Goal: Find specific page/section: Find specific page/section

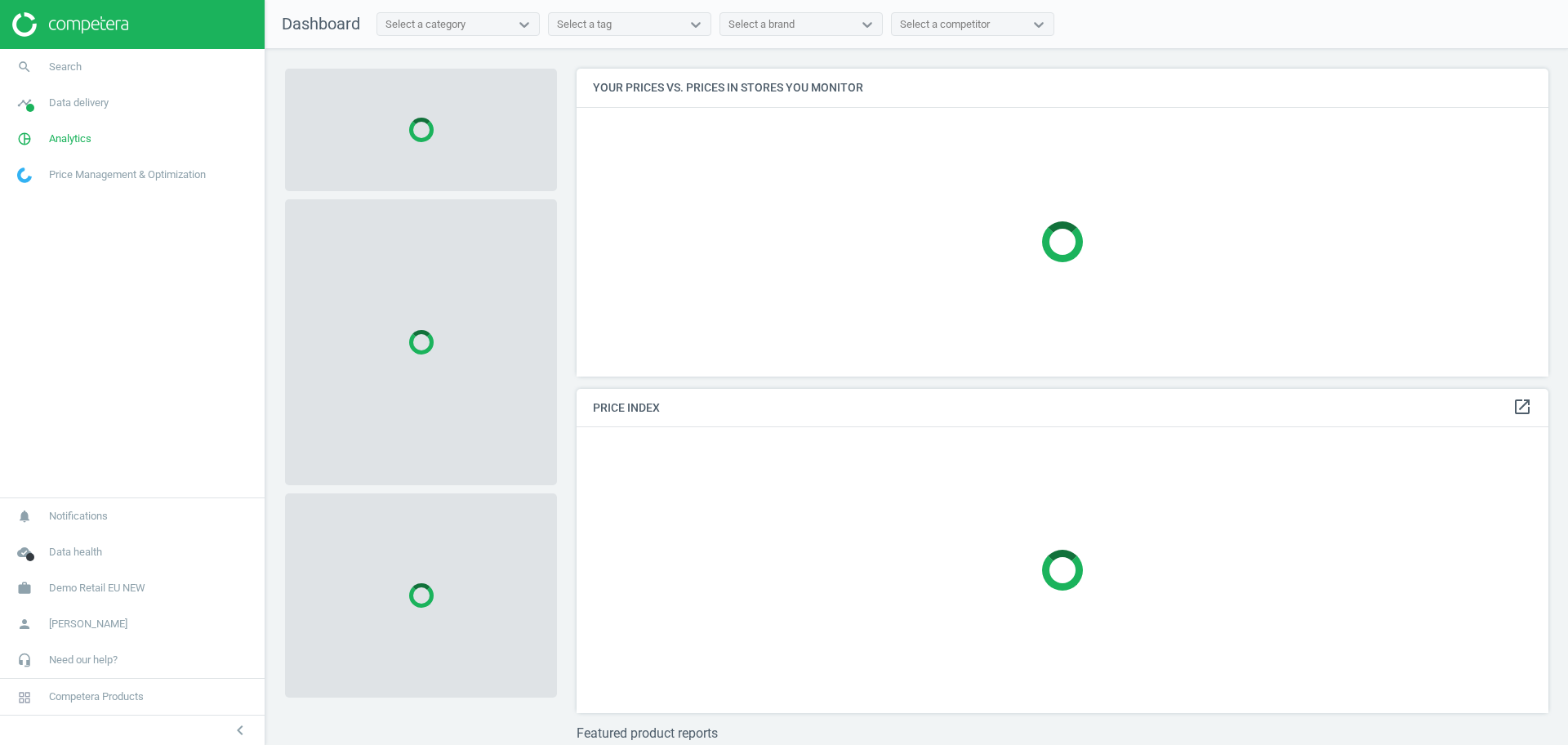
scroll to position [339, 988]
click at [106, 588] on span "Demo Retail EU NEW" at bounding box center [98, 588] width 97 height 15
click at [65, 542] on span "Switch campaign" at bounding box center [54, 540] width 73 height 13
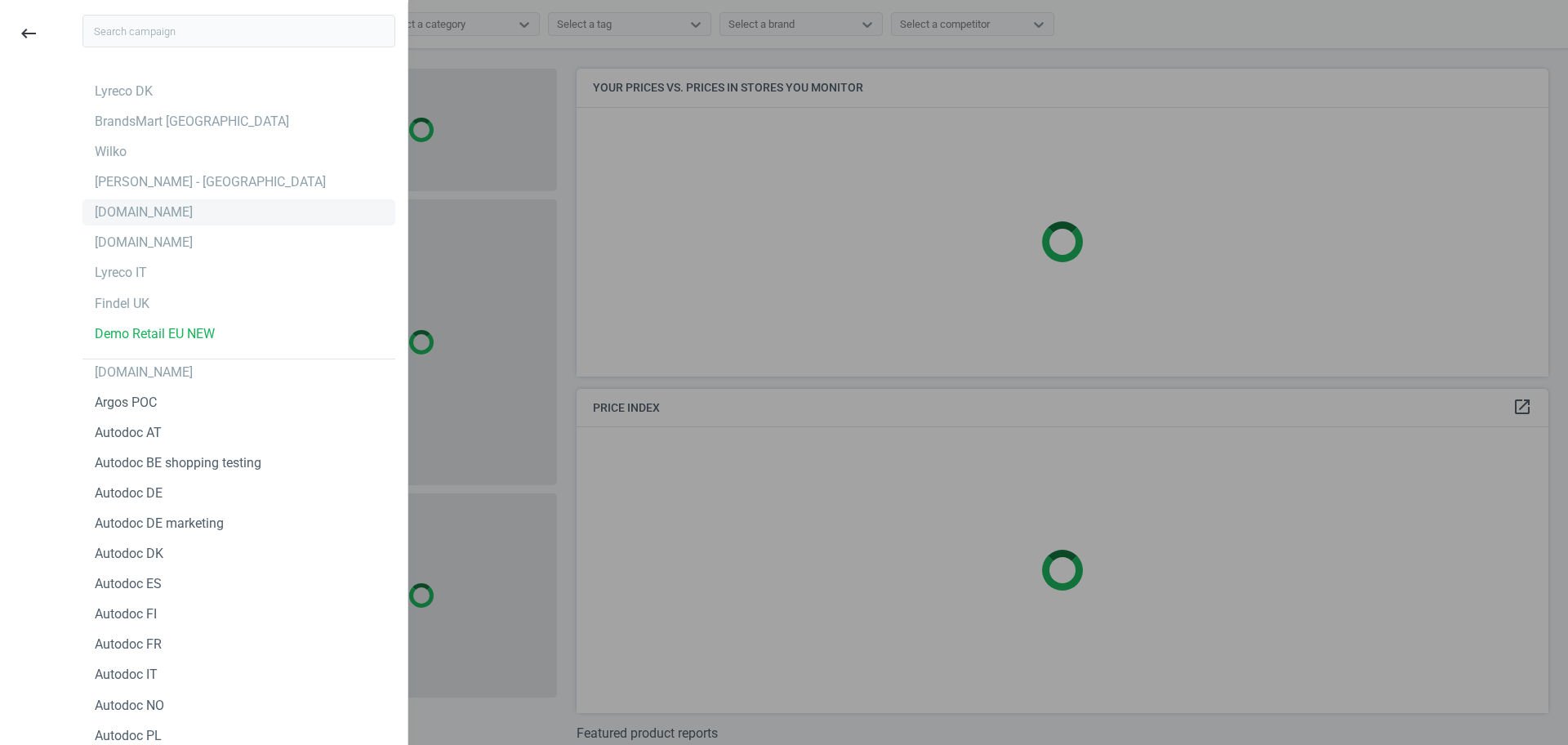
click at [108, 213] on div "bi.ua" at bounding box center [144, 213] width 98 height 18
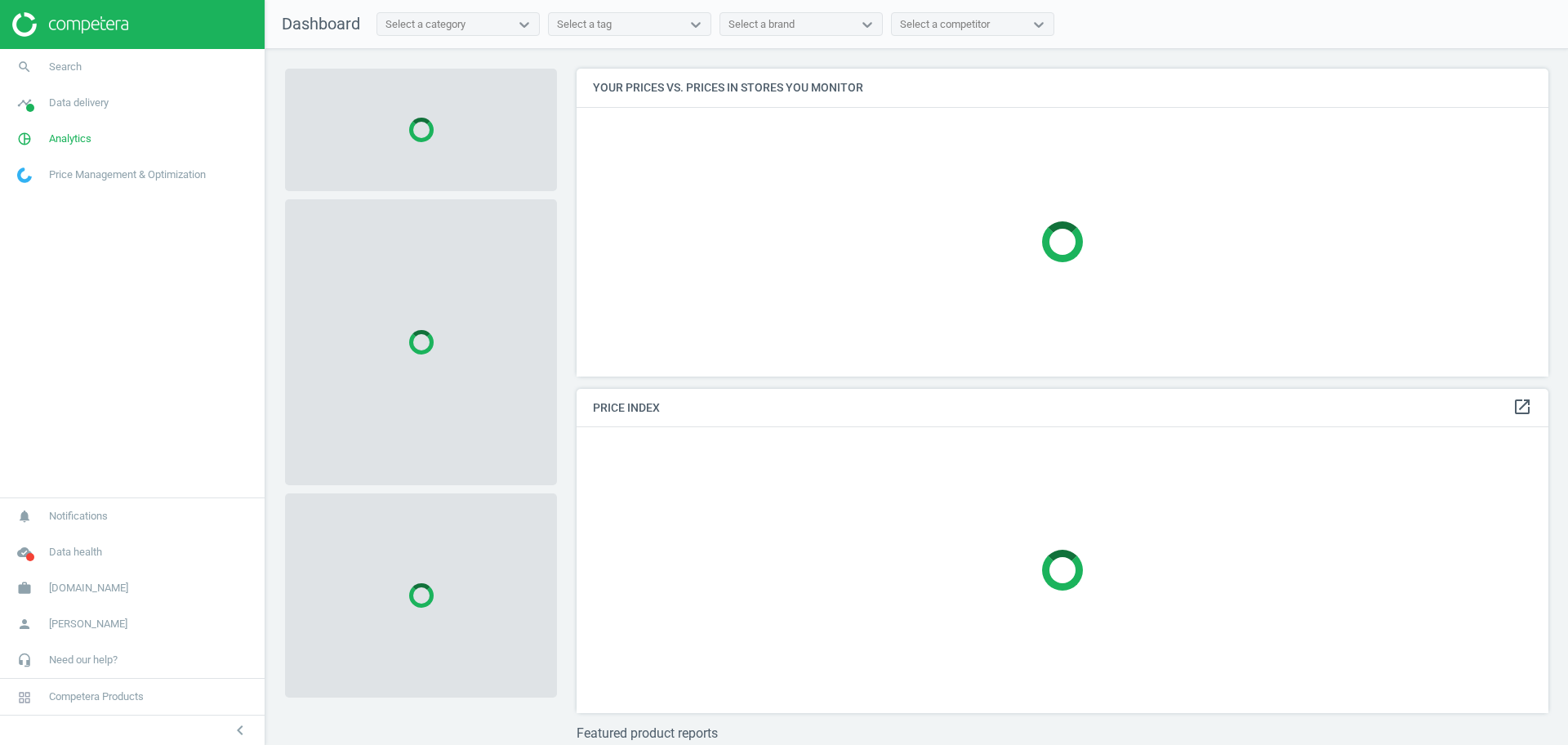
scroll to position [339, 988]
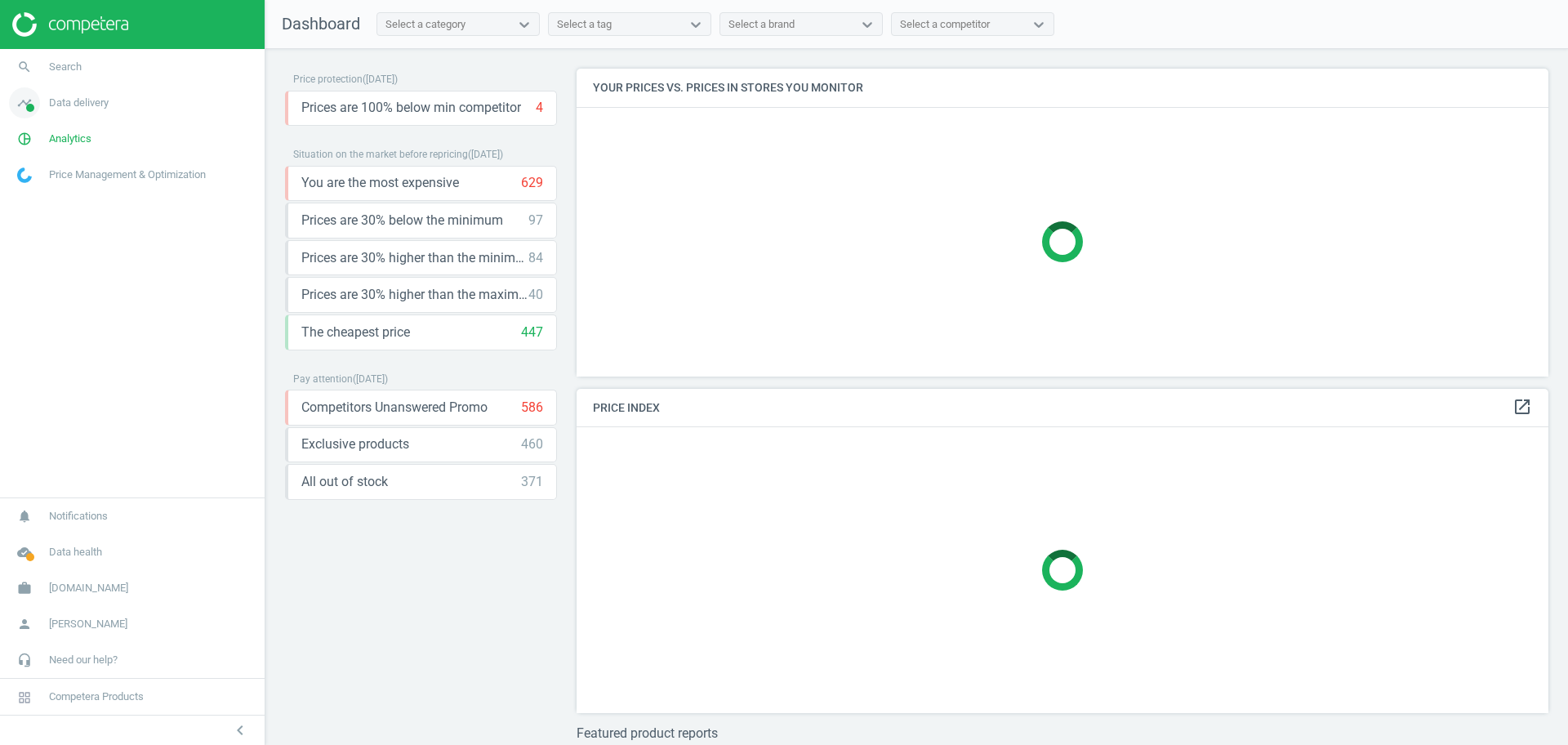
click at [75, 104] on span "Data delivery" at bounding box center [79, 103] width 60 height 15
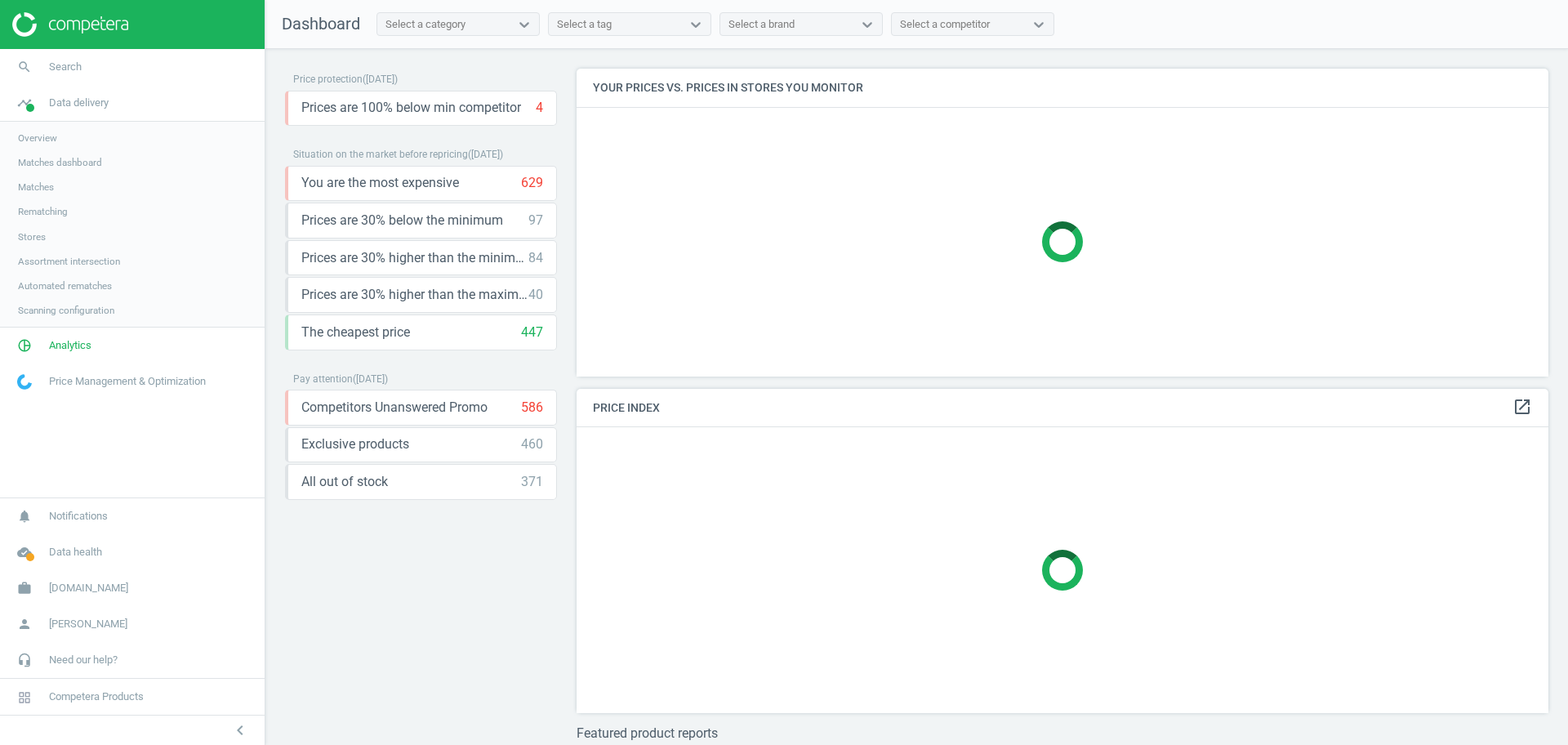
click at [29, 240] on span "Stores" at bounding box center [32, 237] width 28 height 13
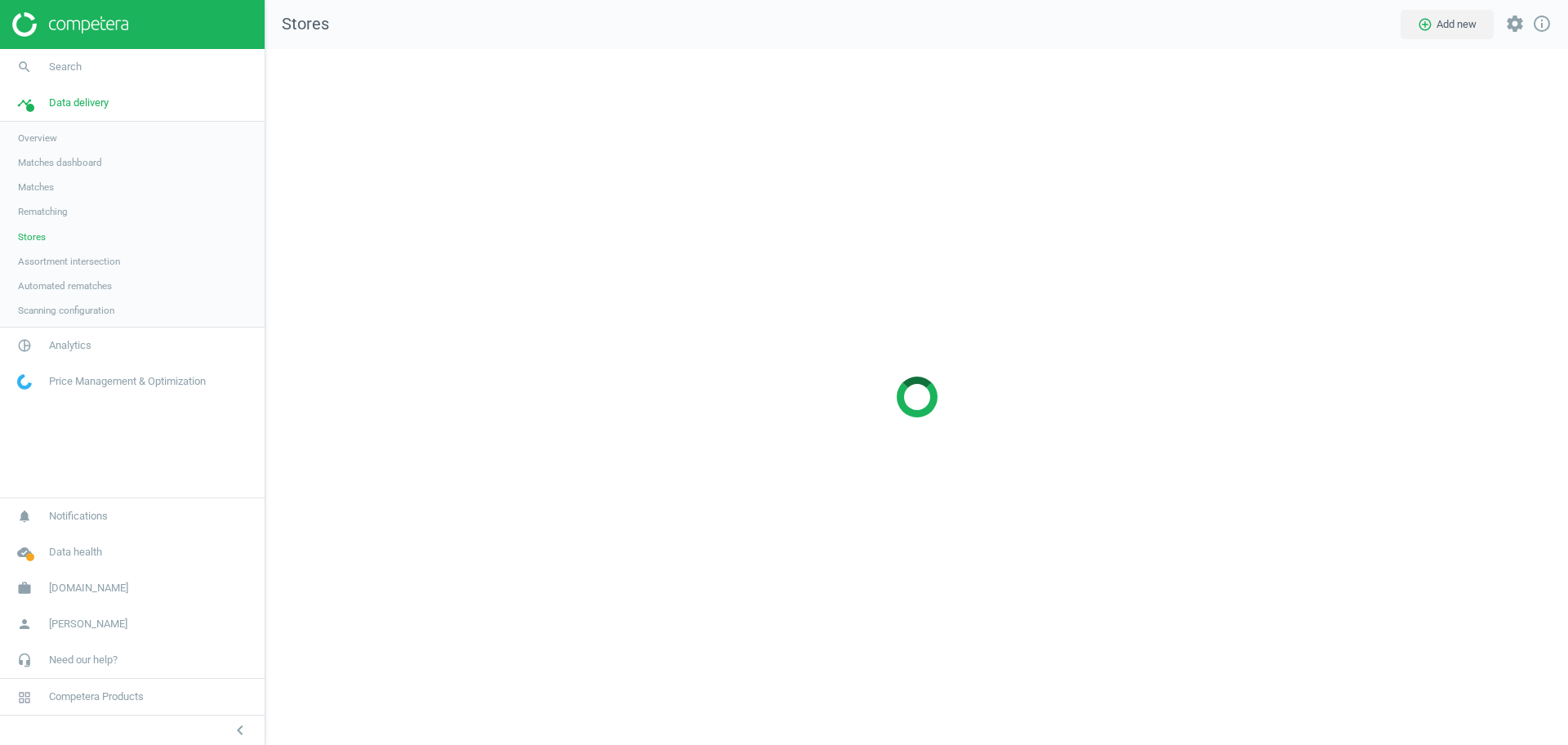
scroll to position [728, 1334]
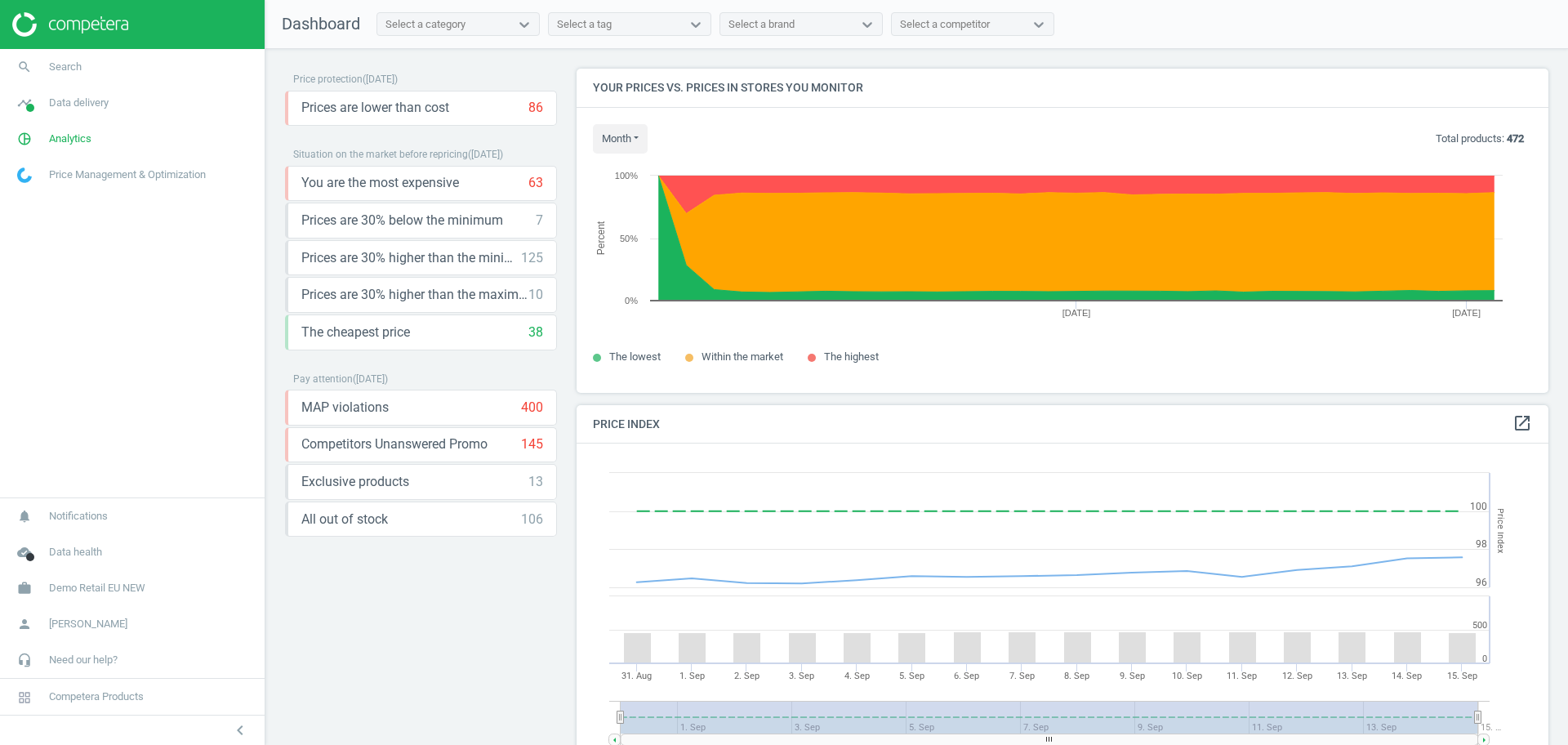
scroll to position [355, 988]
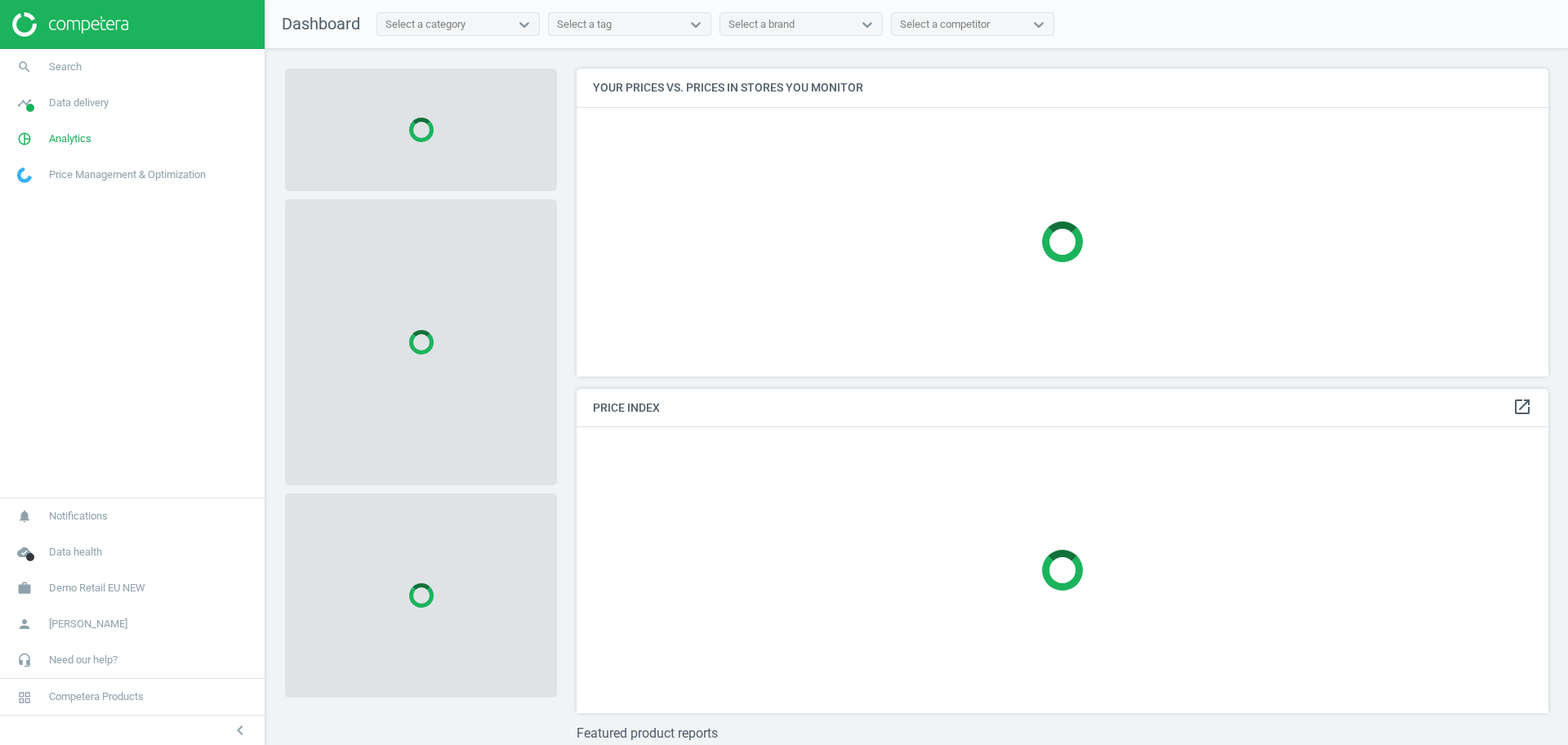
scroll to position [339, 988]
click at [66, 556] on span "Data health" at bounding box center [75, 552] width 53 height 15
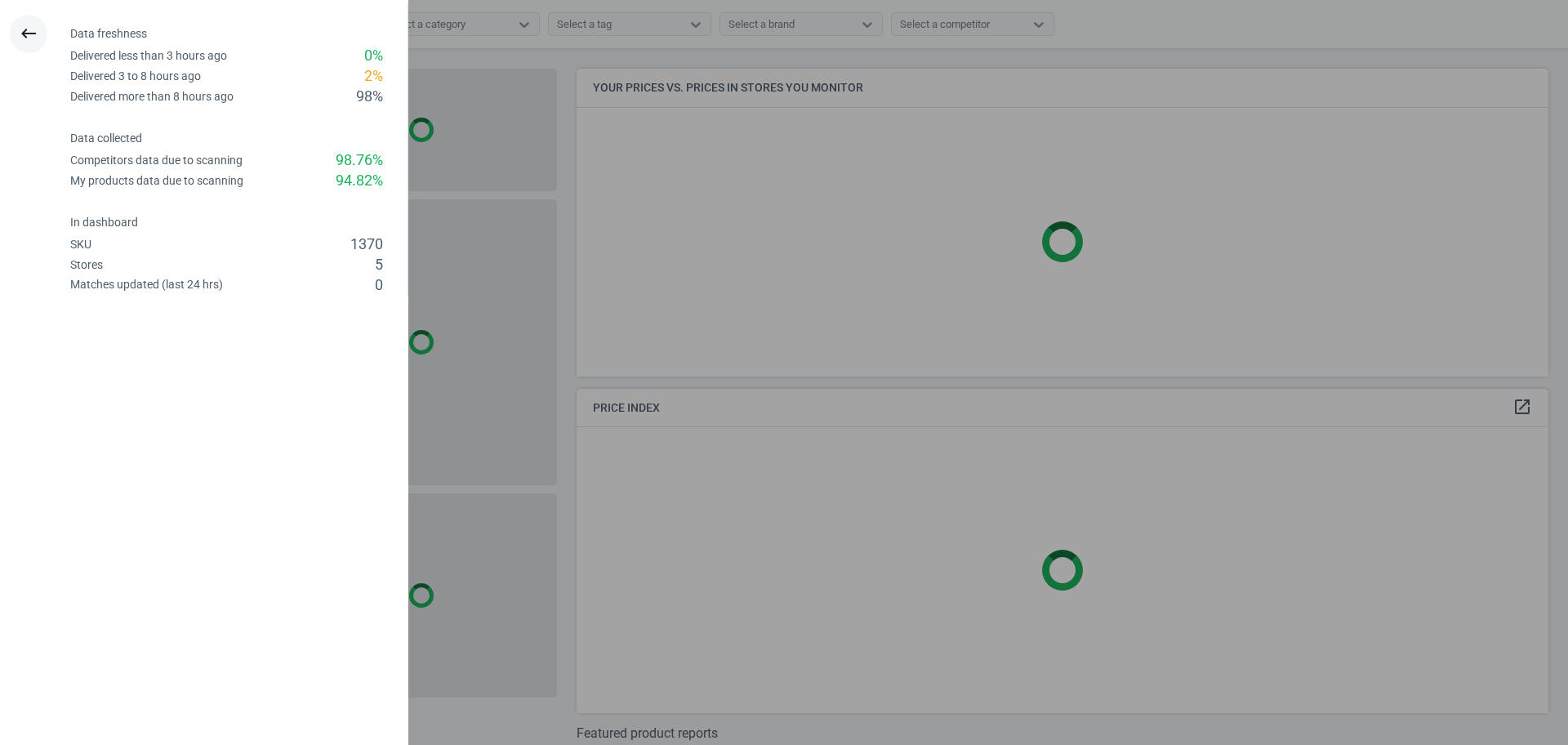
click at [30, 34] on icon "keyboard_backspace" at bounding box center [29, 34] width 20 height 20
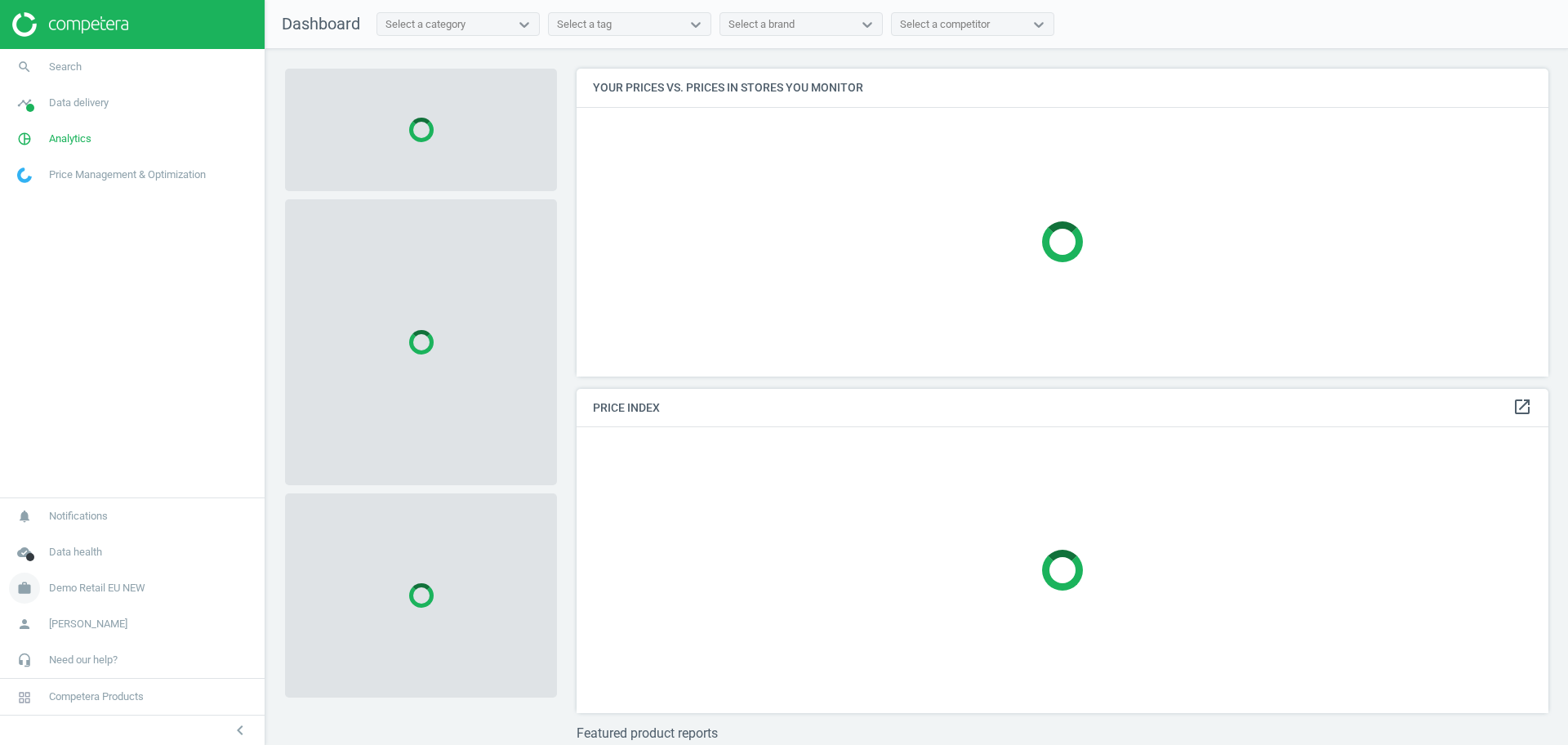
click at [103, 584] on span "Demo Retail EU NEW" at bounding box center [98, 588] width 97 height 15
click at [47, 543] on span "Switch campaign" at bounding box center [54, 540] width 73 height 13
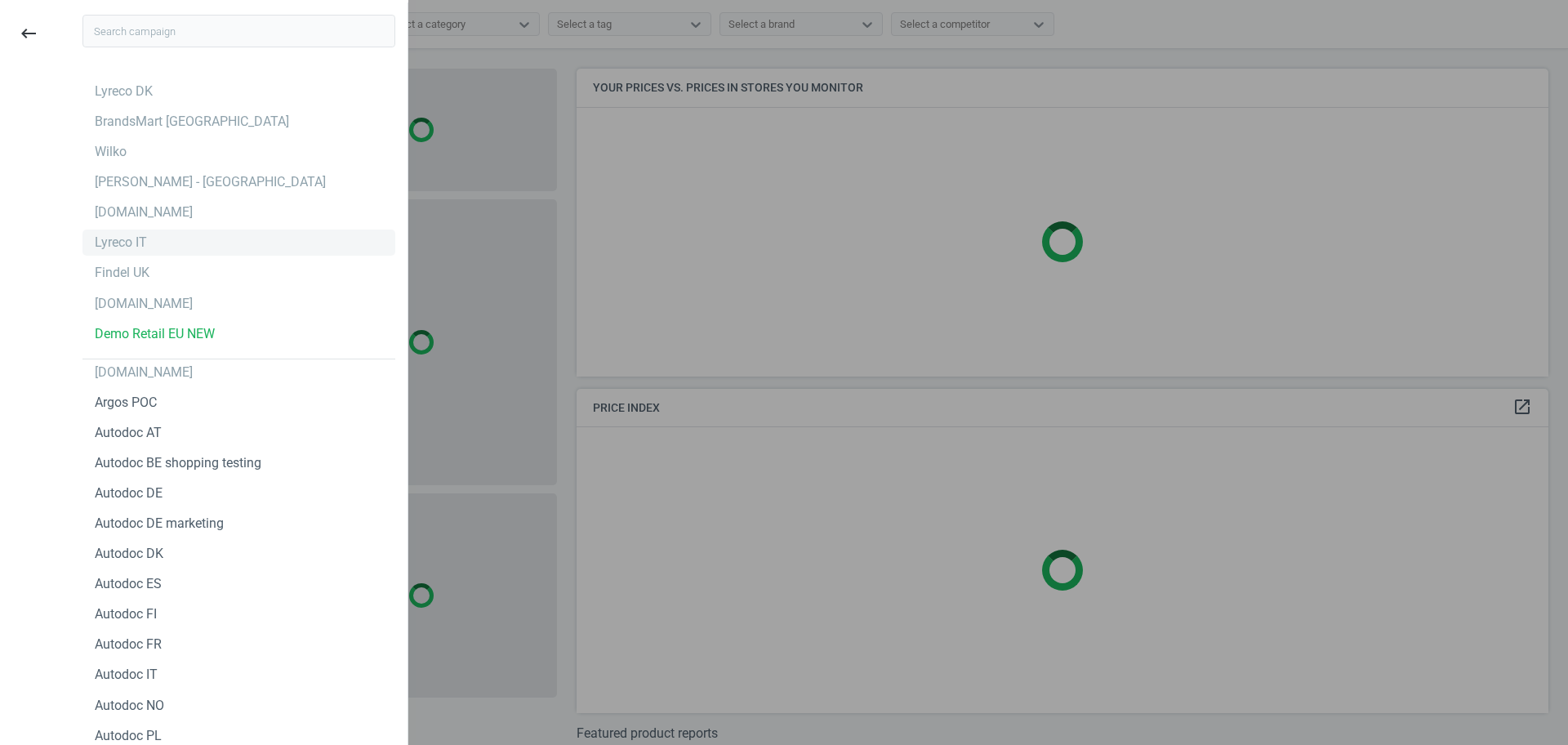
click at [134, 244] on div "Lyreco IT" at bounding box center [121, 243] width 52 height 18
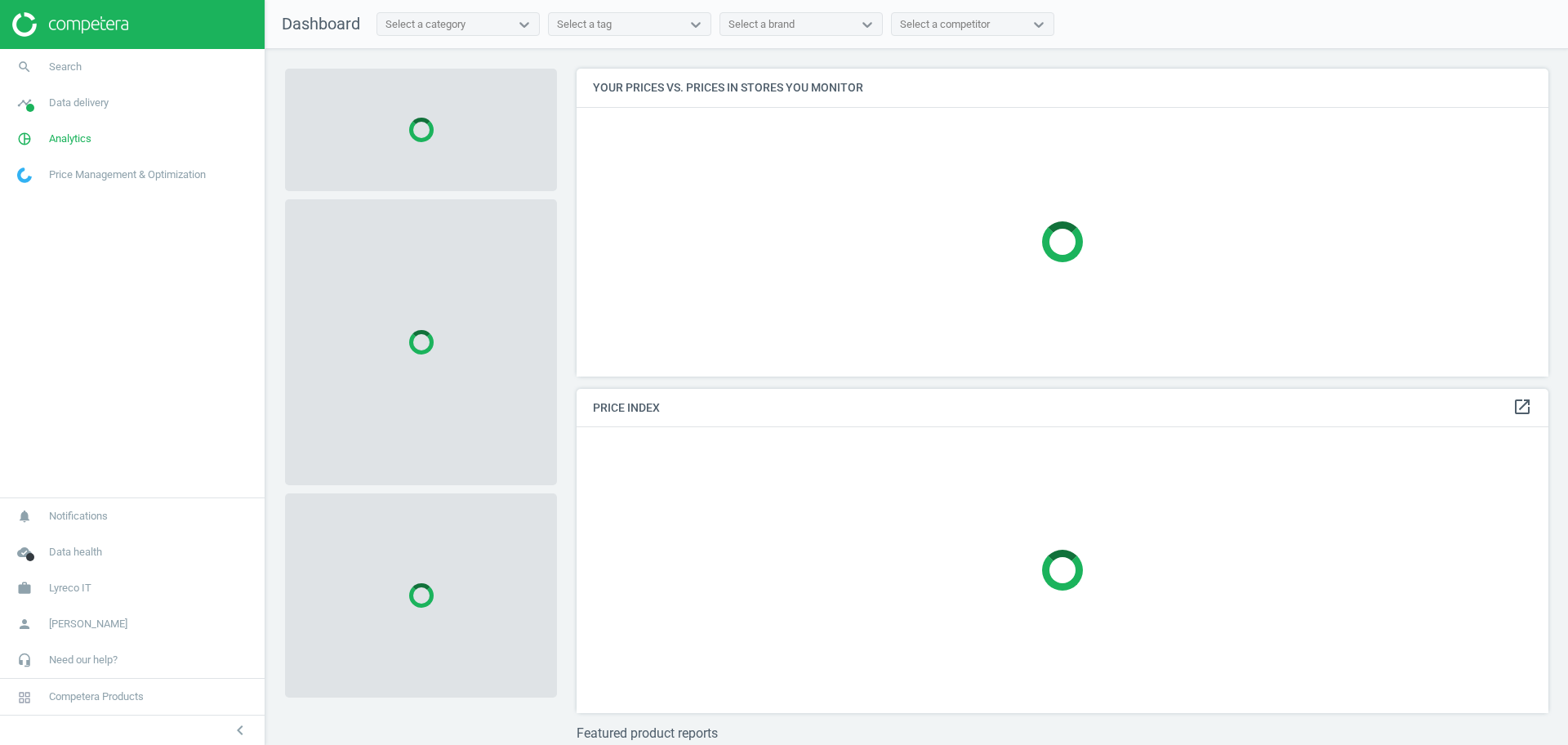
scroll to position [339, 988]
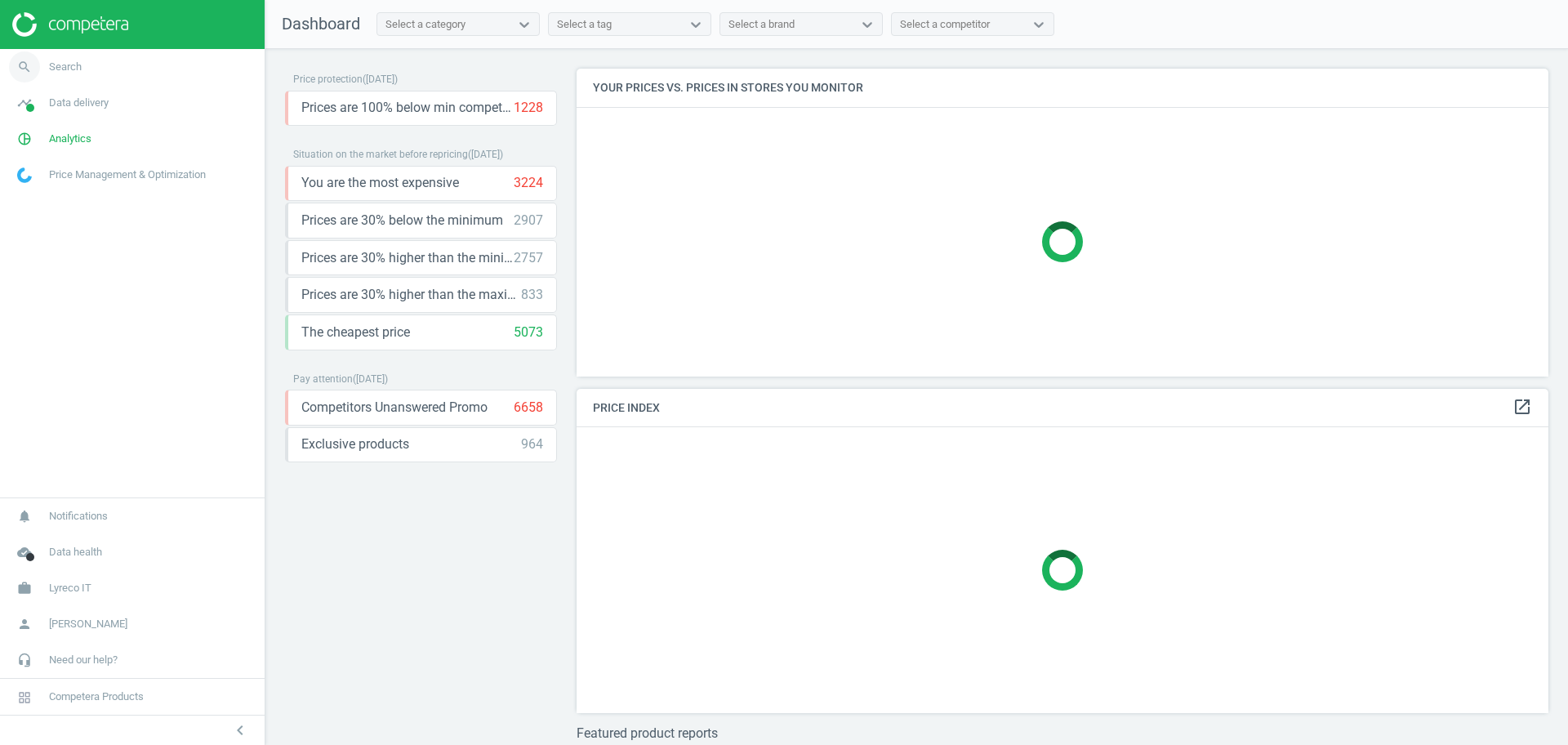
click at [66, 69] on span "Search" at bounding box center [66, 67] width 33 height 15
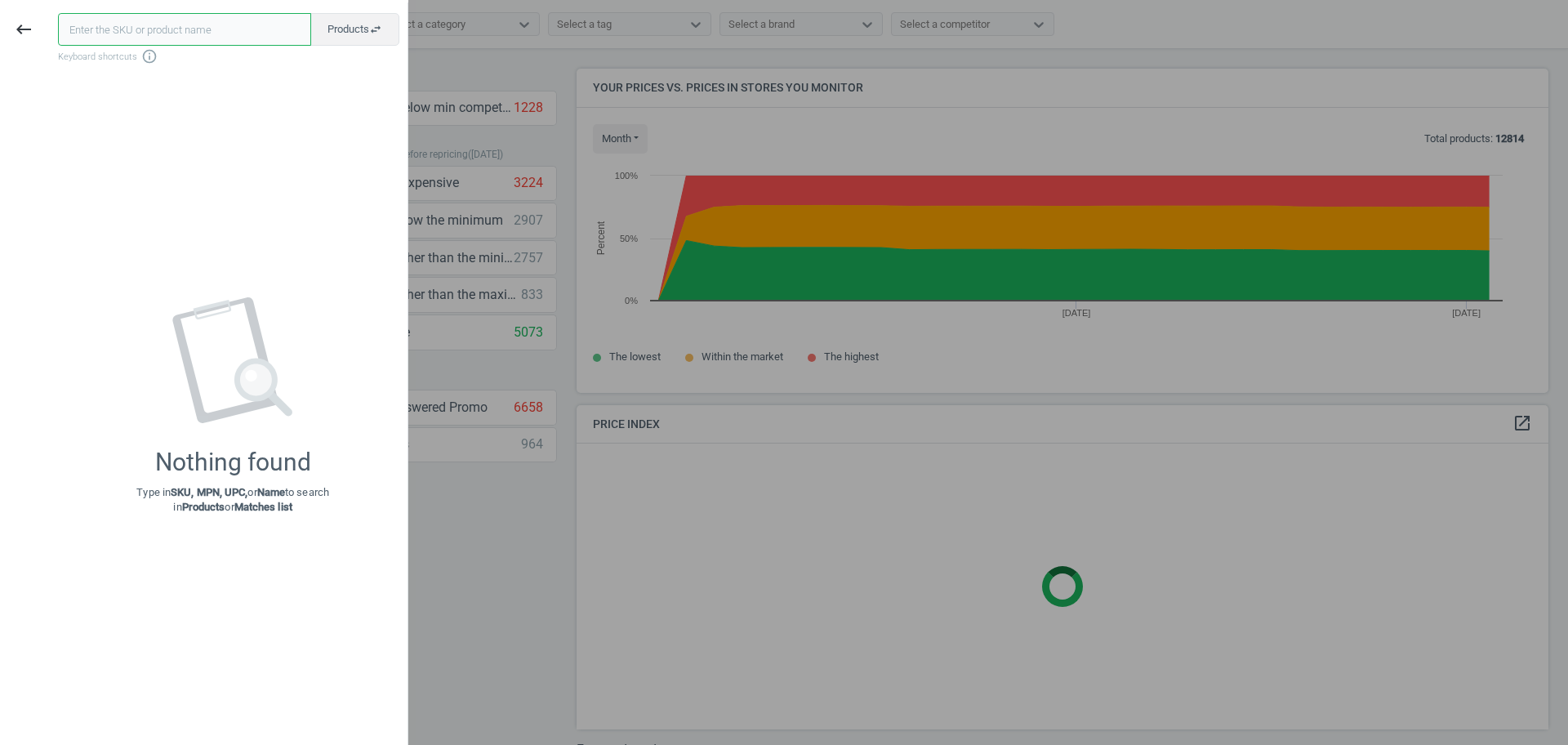
scroll to position [355, 988]
paste input "5754326"
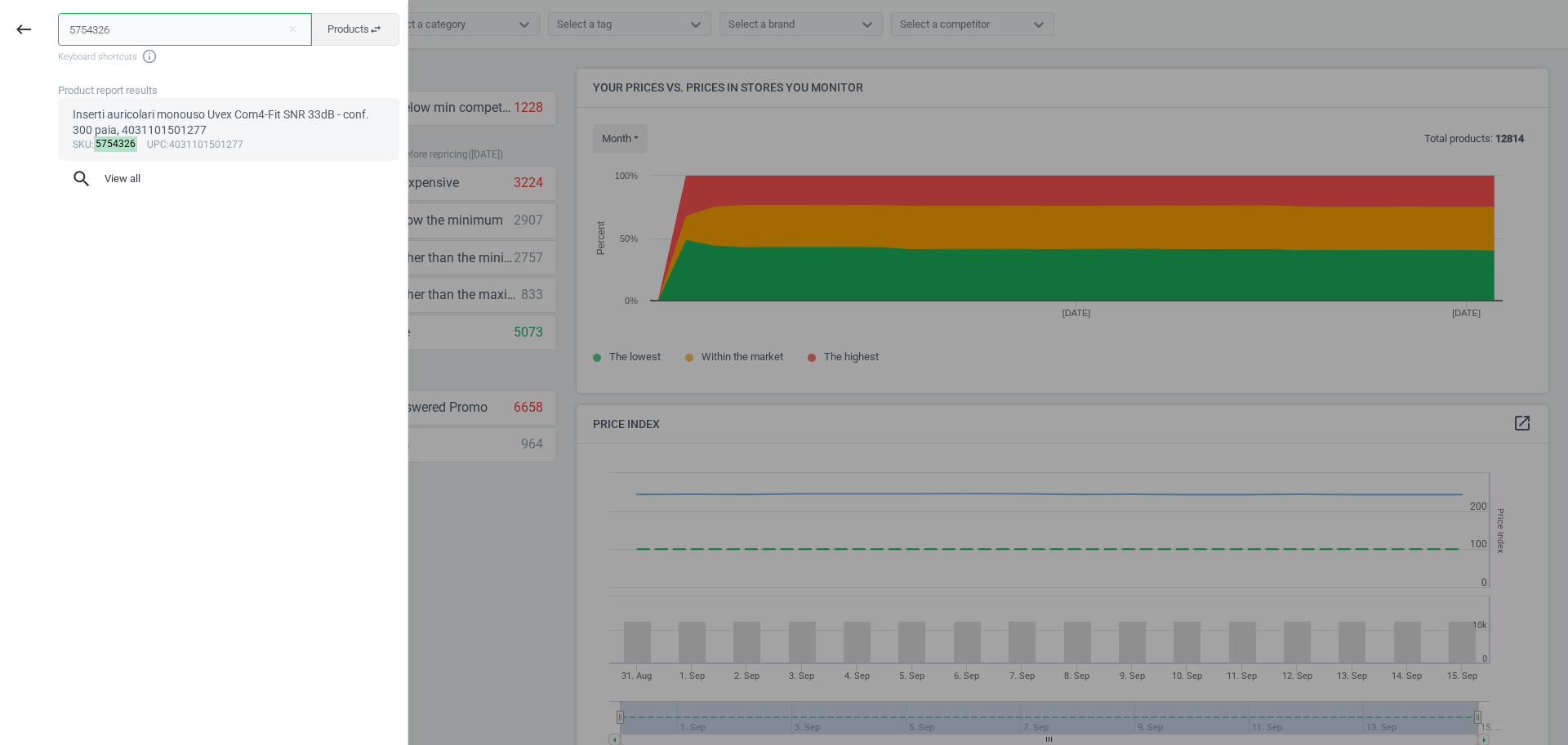
scroll to position [408, 988]
type input "5754326"
click at [201, 143] on div "sku : 5754326 upc :4031101501277" at bounding box center [229, 145] width 312 height 13
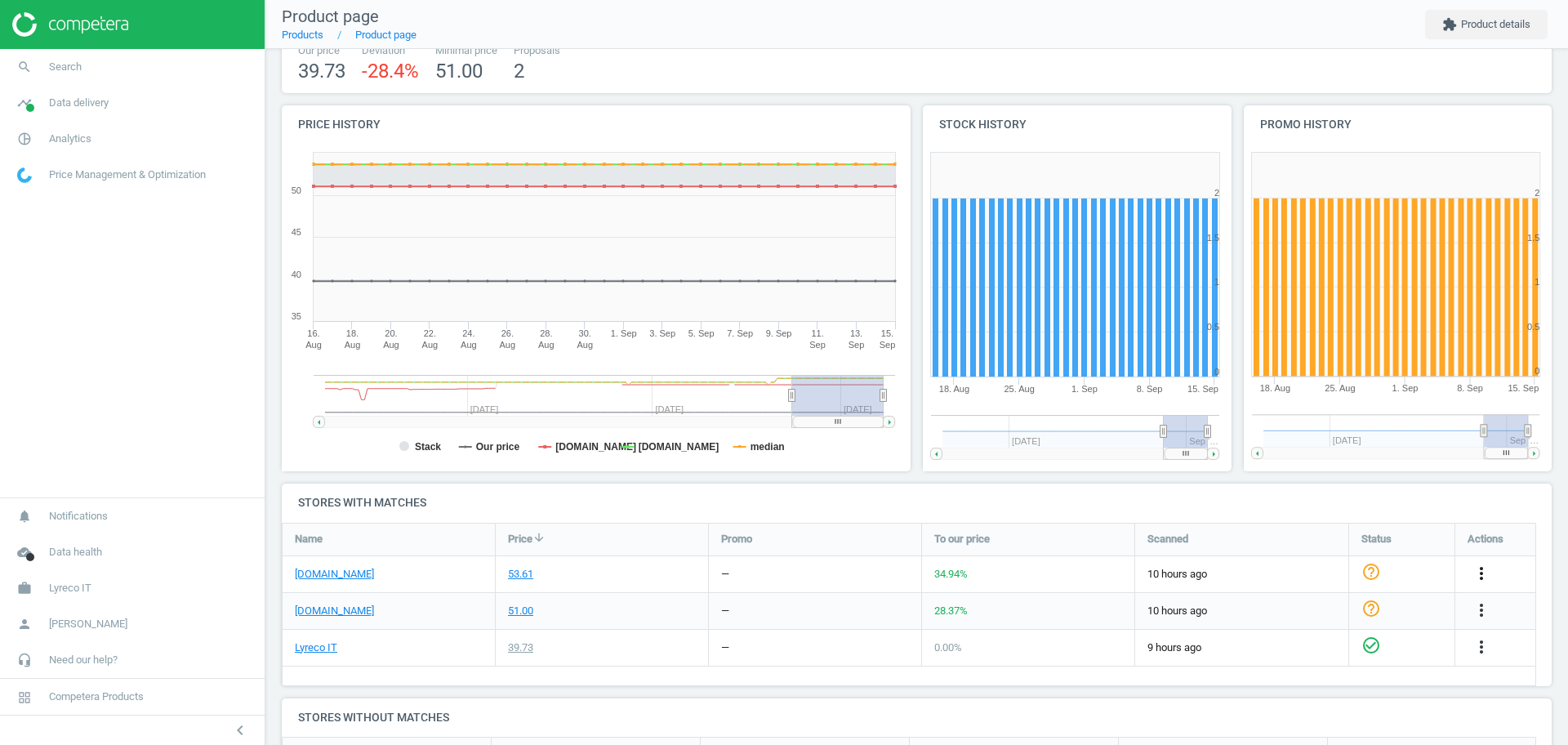
click at [1485, 578] on icon "more_vert" at bounding box center [1482, 574] width 20 height 20
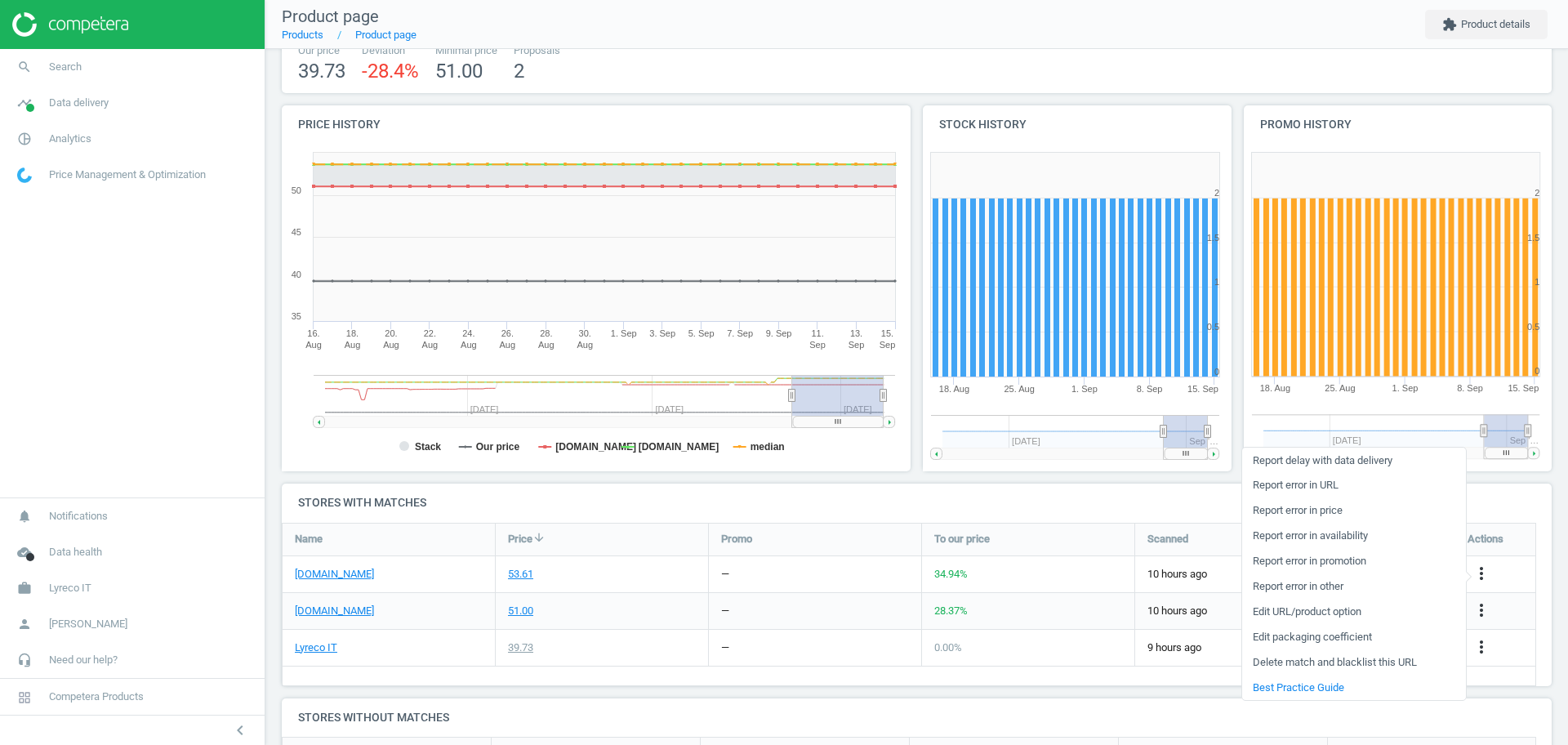
click at [1355, 641] on link "Edit packaging coefficient" at bounding box center [1354, 638] width 224 height 25
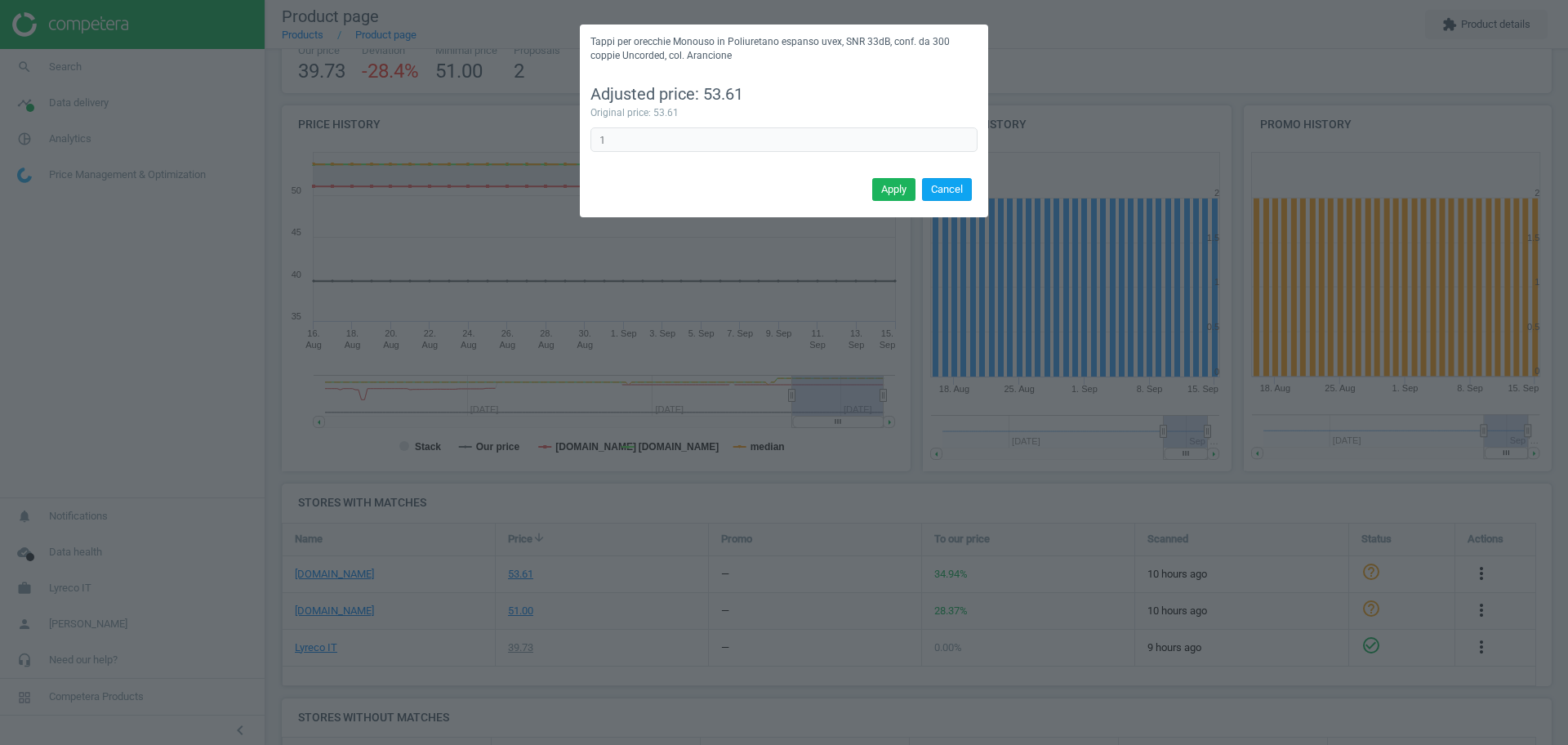
click at [964, 183] on button "Cancel" at bounding box center [946, 190] width 50 height 23
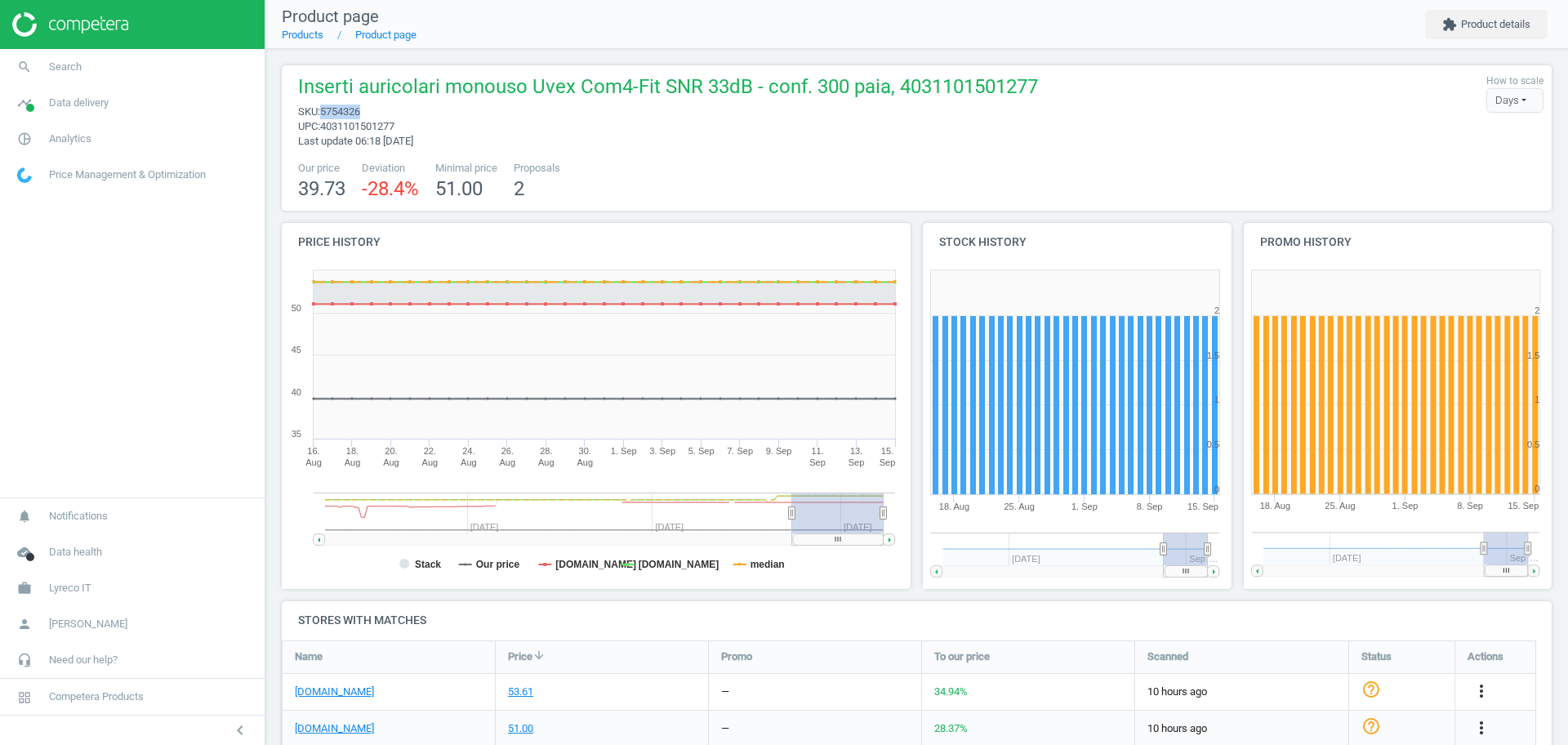
drag, startPoint x: 365, startPoint y: 113, endPoint x: 321, endPoint y: 118, distance: 44.3
click at [321, 118] on div "Inserti auricolari monouso Uvex Com4-Fit SNR 33dB - conf. 300 paia, 40311015012…" at bounding box center [664, 112] width 748 height 75
copy span "5754326"
click at [108, 98] on span "Data delivery" at bounding box center [79, 103] width 60 height 15
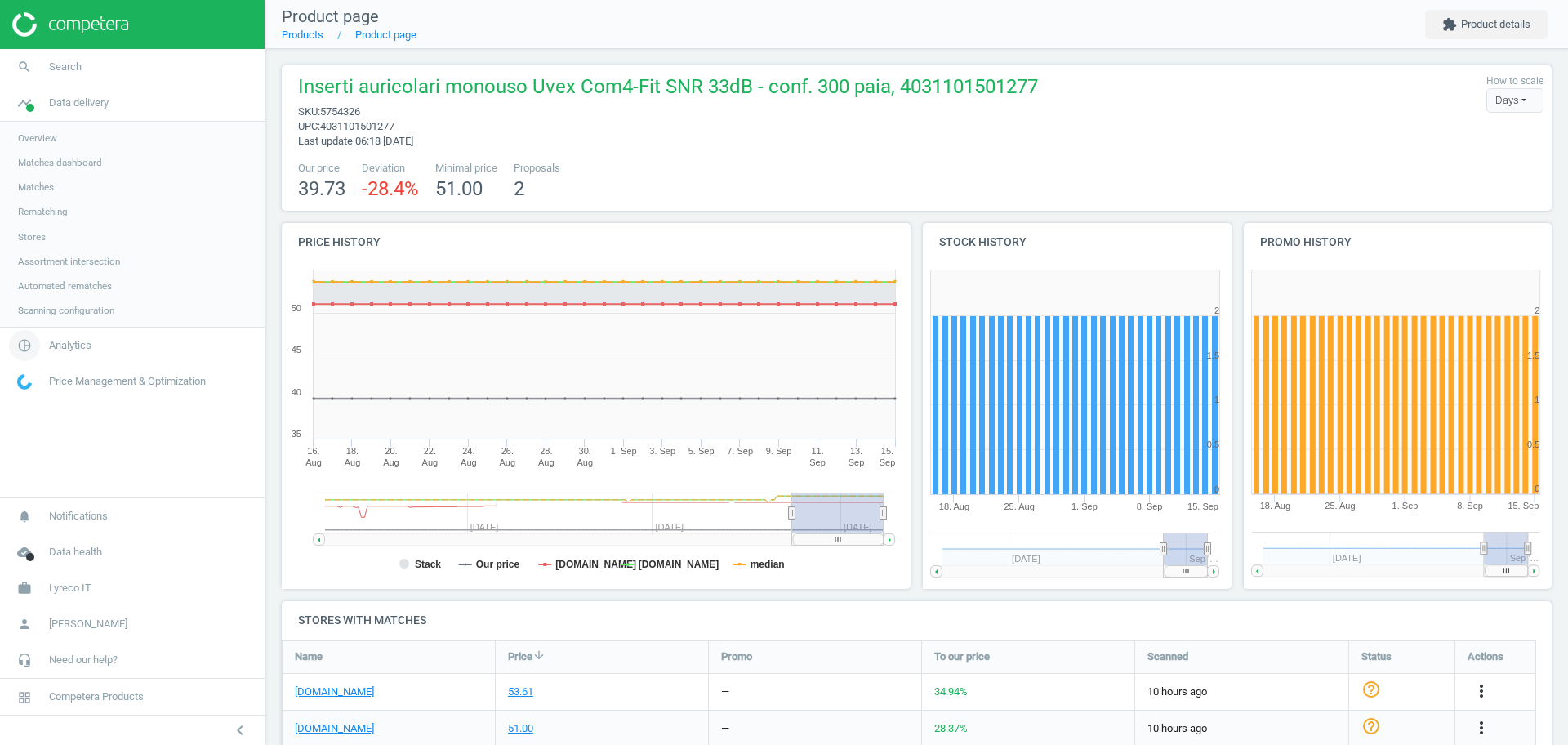
click at [57, 343] on span "Analytics" at bounding box center [71, 345] width 43 height 15
click at [34, 202] on span "Products" at bounding box center [37, 199] width 39 height 13
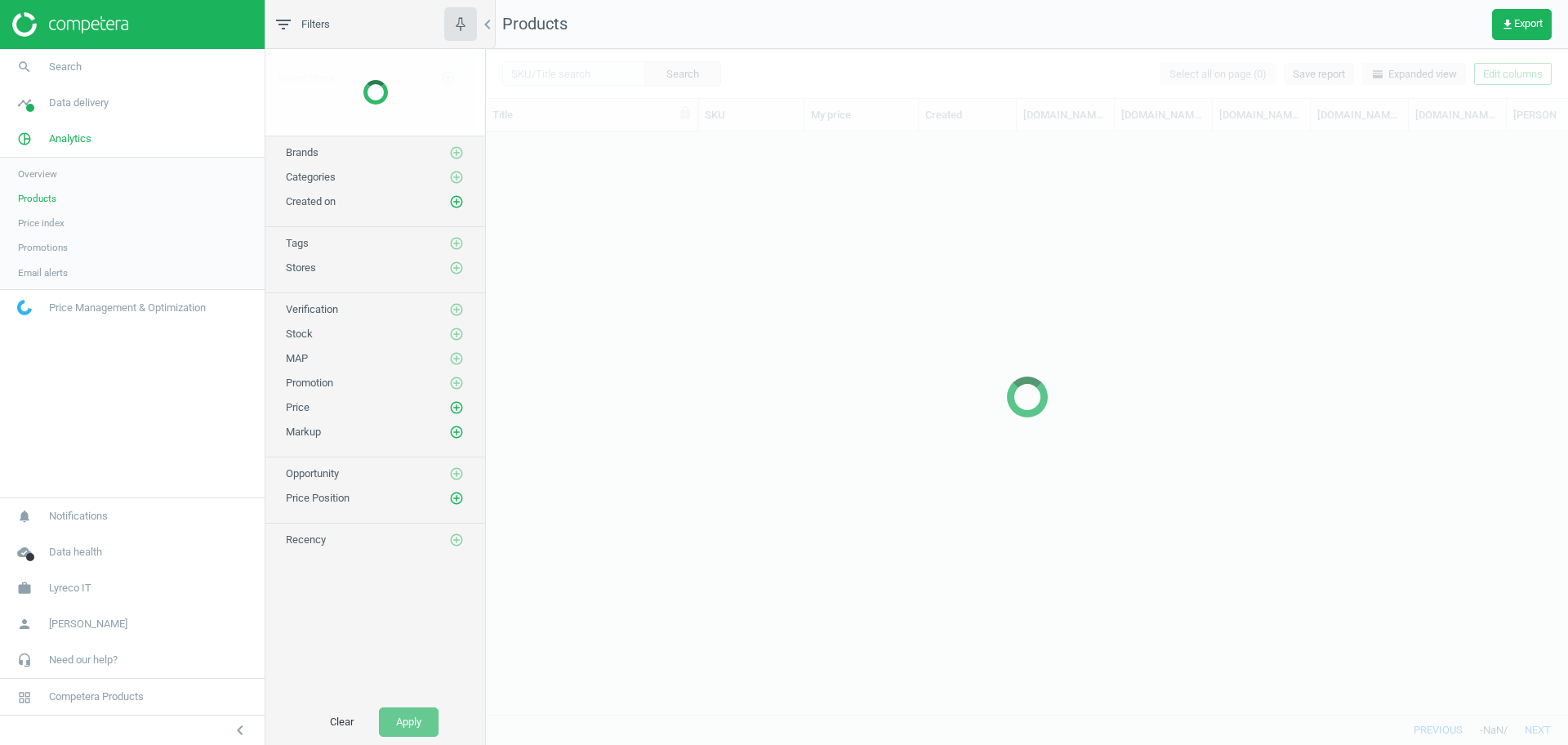
scroll to position [551, 1067]
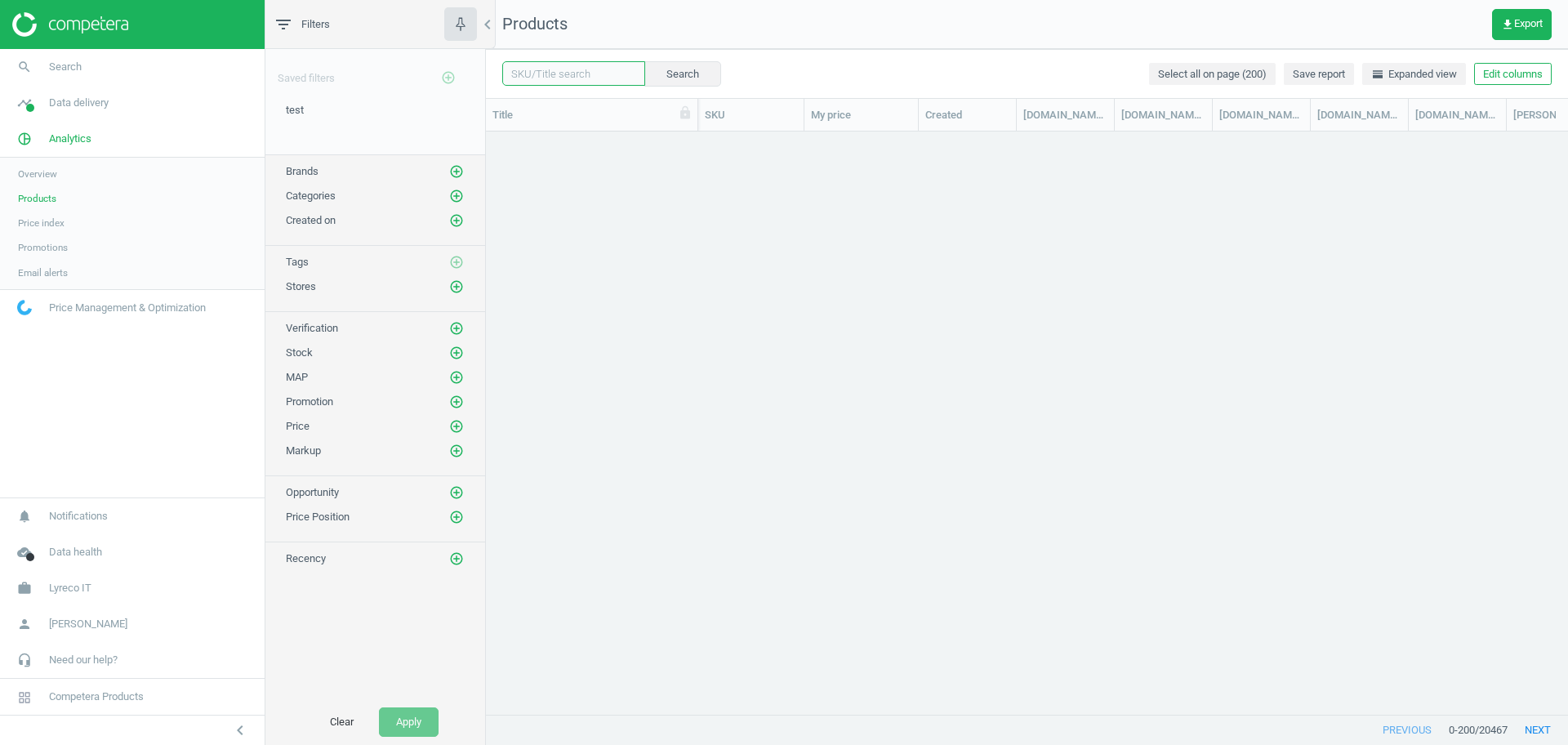
click at [581, 73] on input "text" at bounding box center [573, 74] width 143 height 25
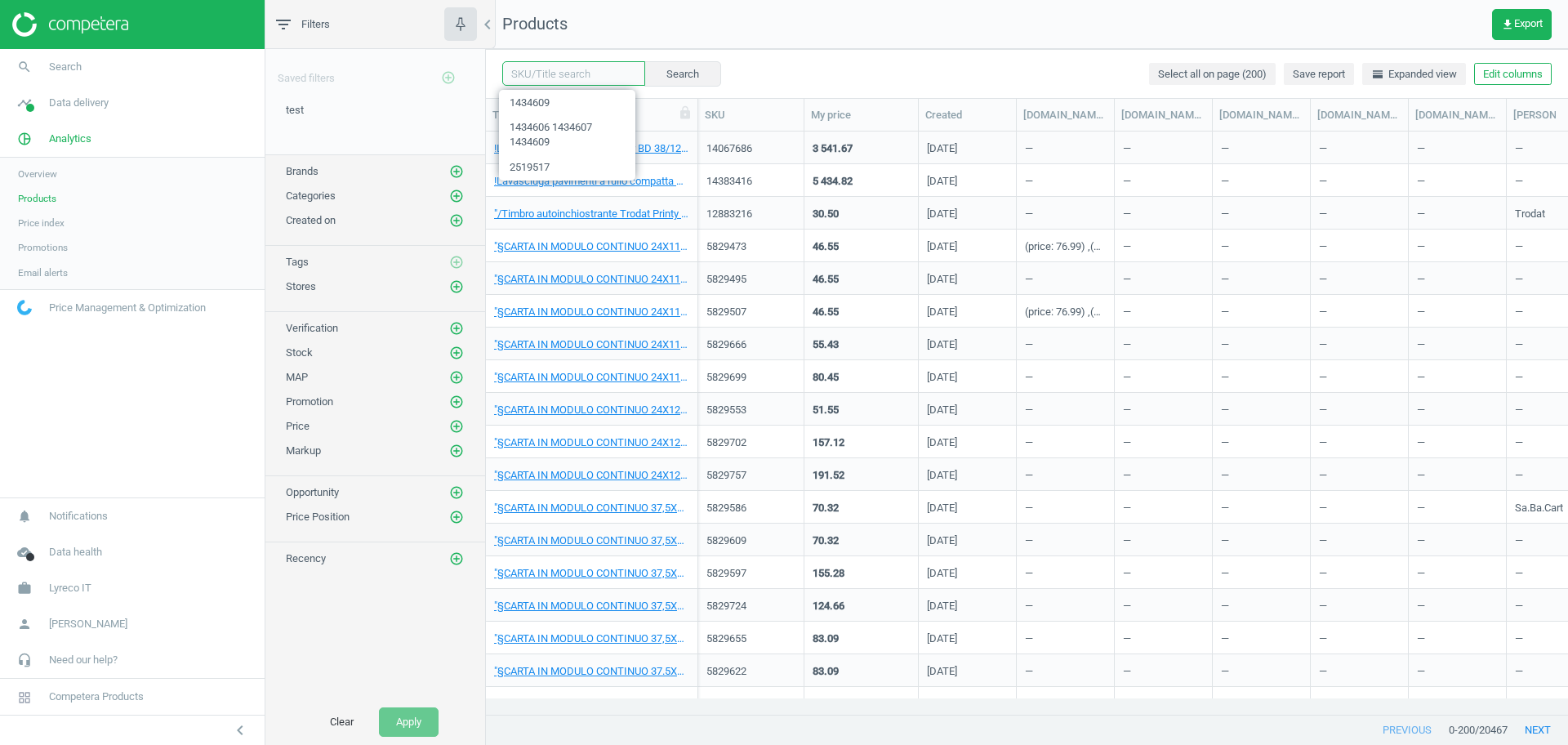
paste input "5754326"
type input "5754326"
click at [681, 71] on button "Search" at bounding box center [682, 74] width 77 height 25
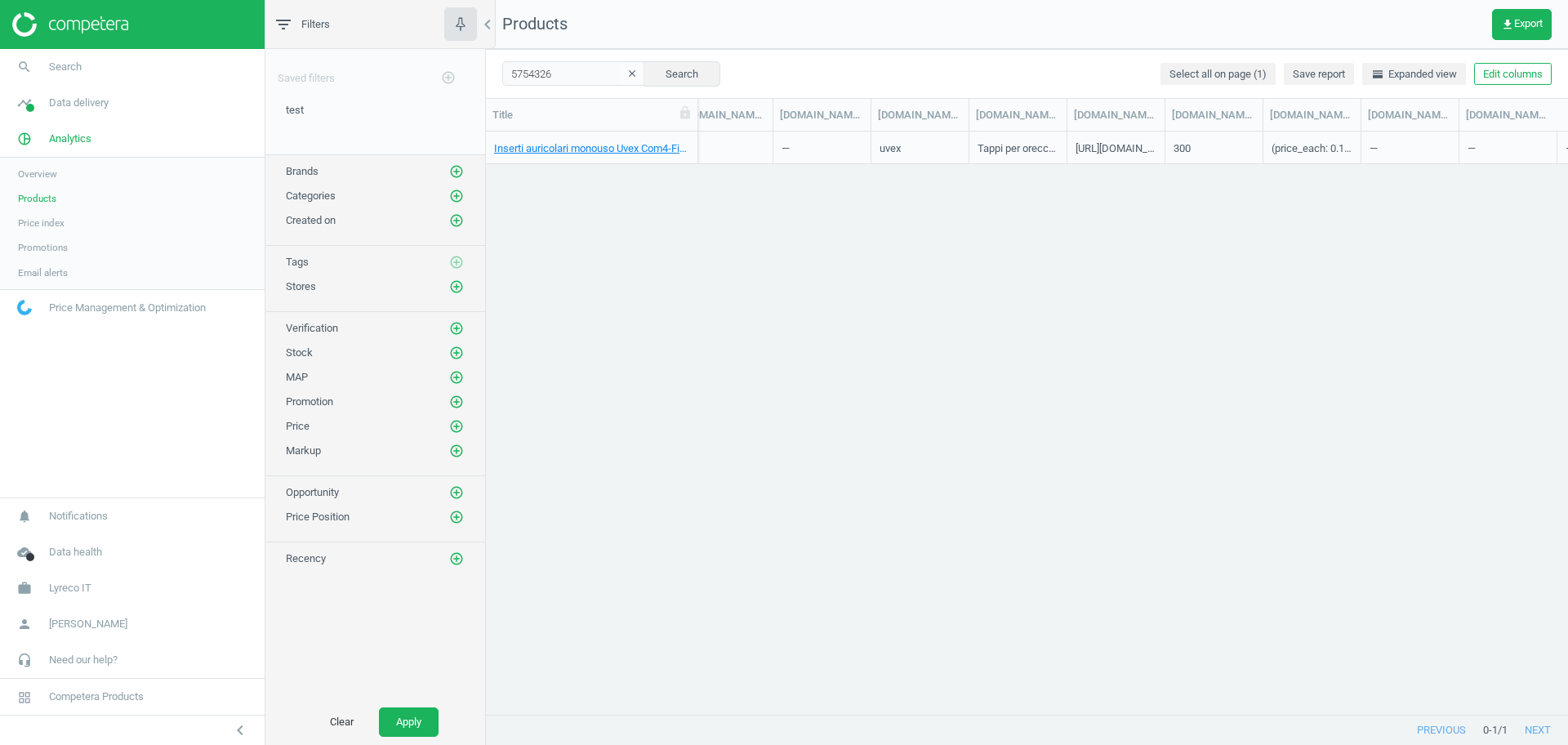
scroll to position [0, 4727]
drag, startPoint x: 1288, startPoint y: 124, endPoint x: 1414, endPoint y: 135, distance: 126.5
click at [1414, 135] on div "Title SKU My price Created [DOMAIN_NAME](tiers) [DOMAIN_NAME](description) [DOM…" at bounding box center [1028, 407] width 1083 height 617
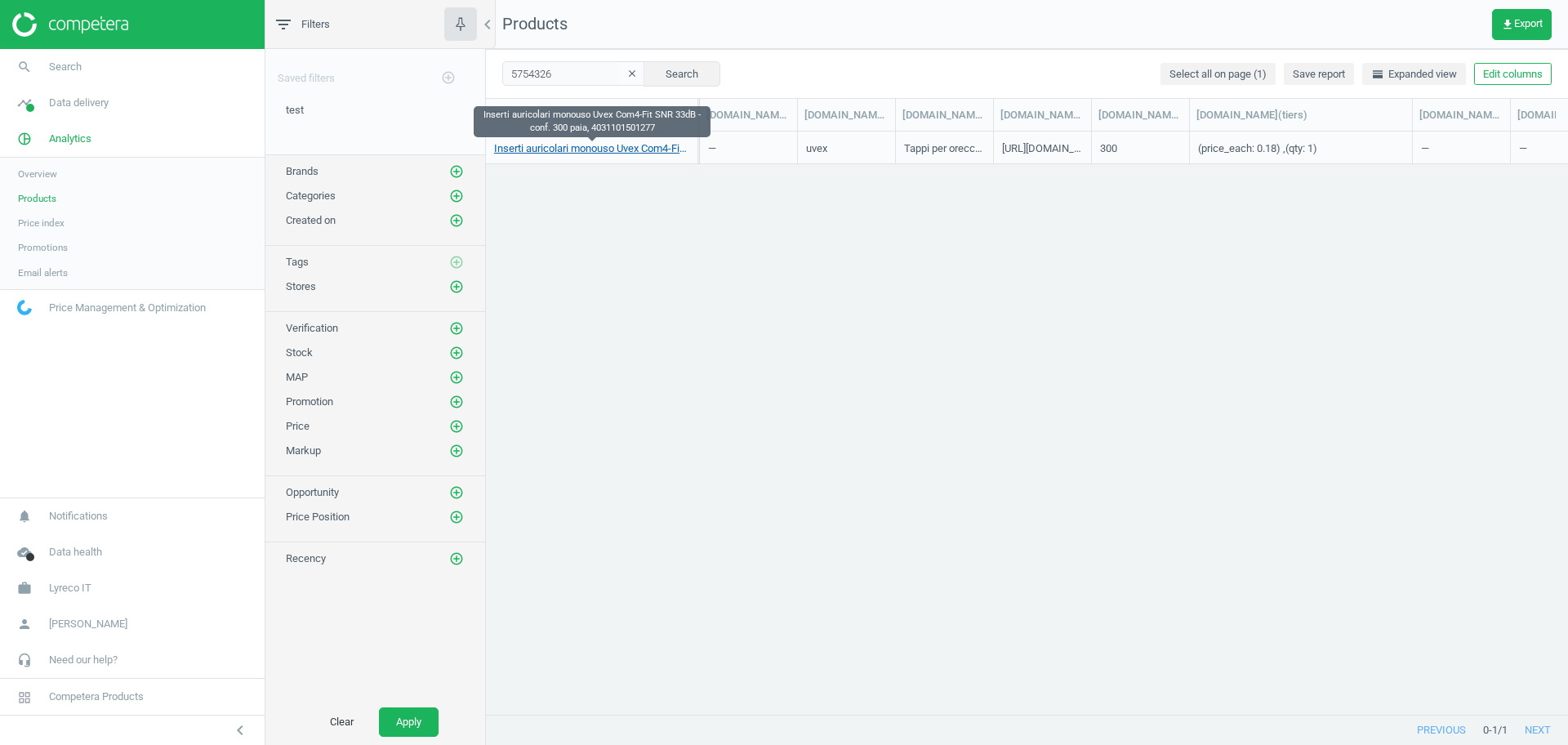
click at [599, 146] on link "Inserti auricolari monouso Uvex Com4-Fit SNR 33dB - conf. 300 paia, 40311015012…" at bounding box center [591, 149] width 195 height 15
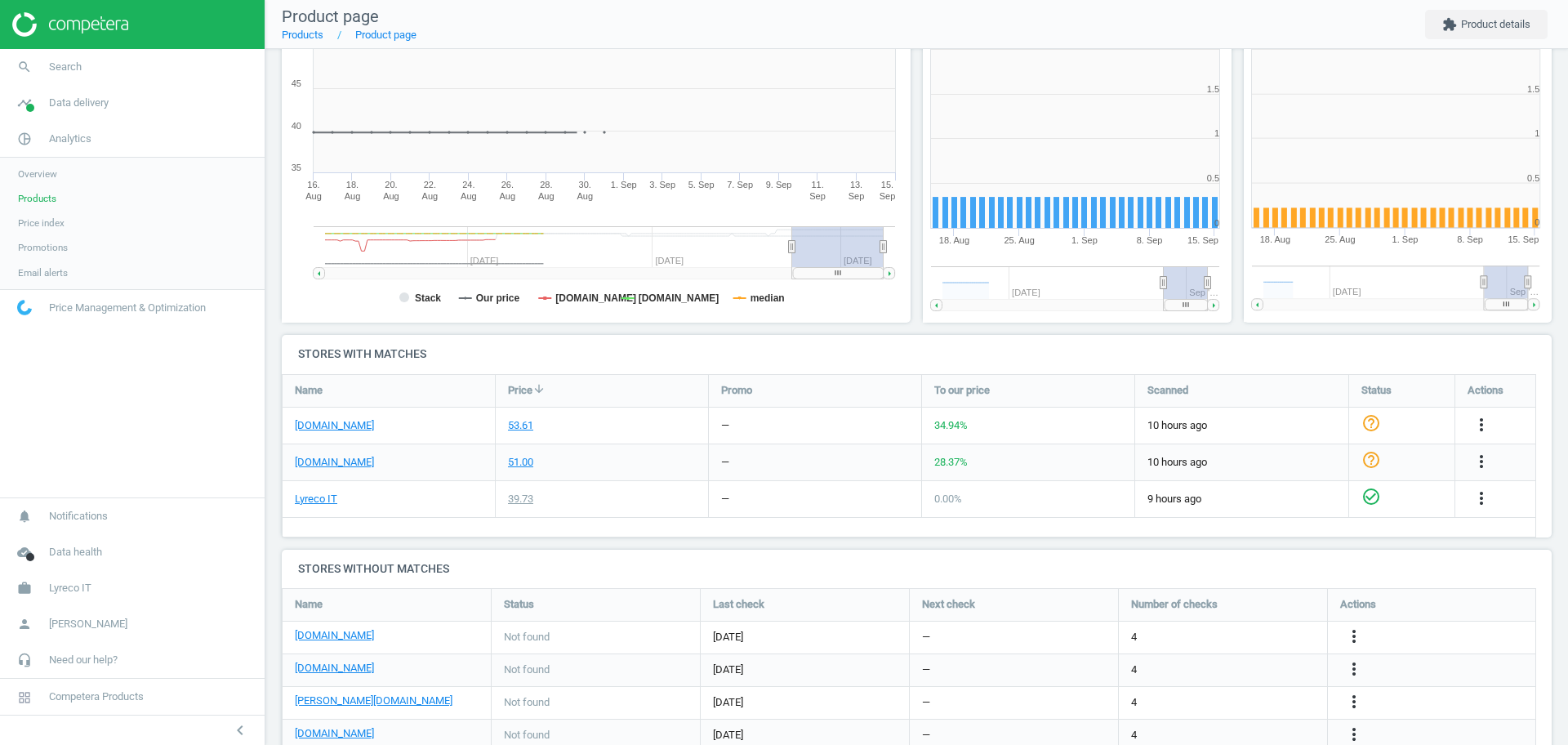
scroll to position [359, 336]
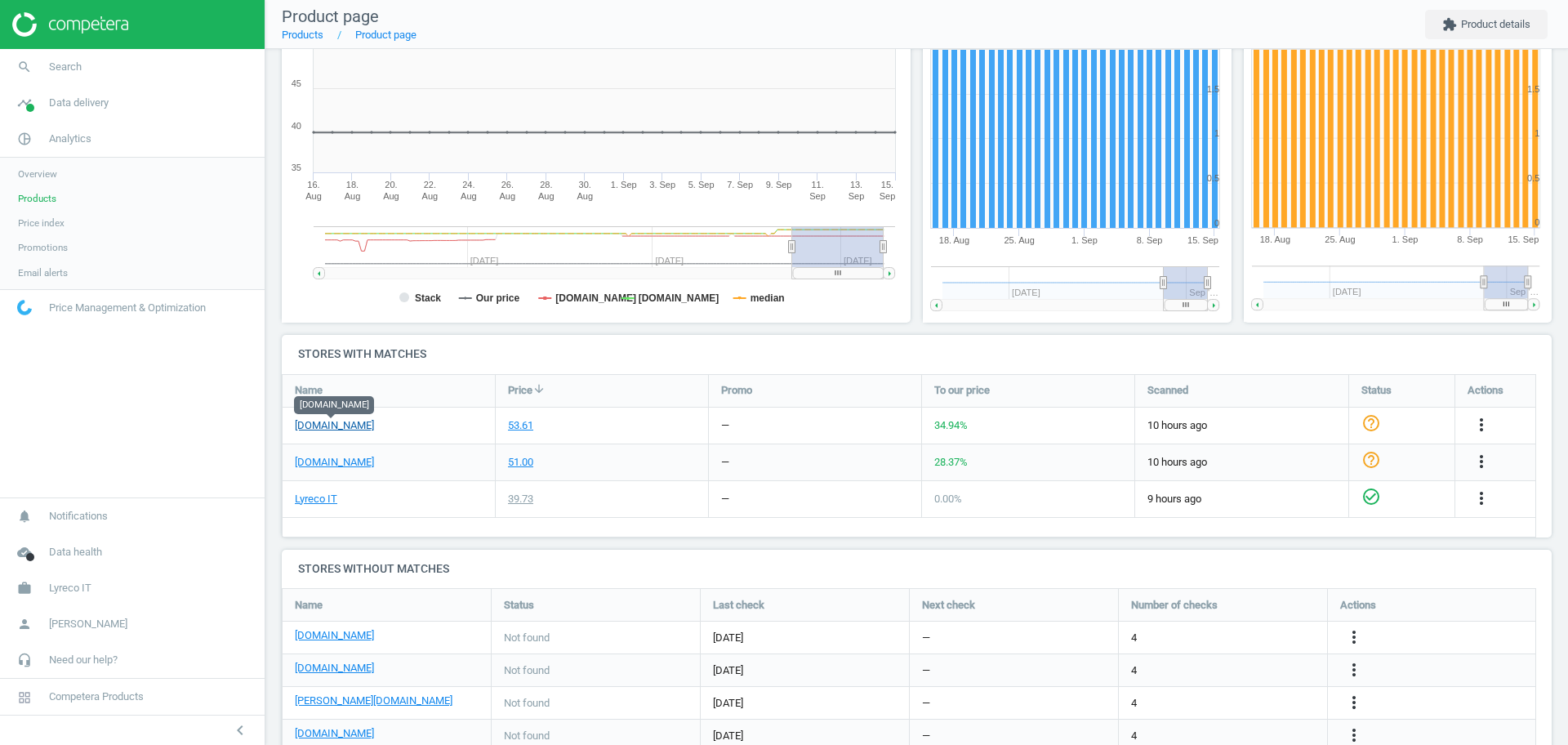
click at [340, 423] on link "[DOMAIN_NAME]" at bounding box center [335, 426] width 80 height 15
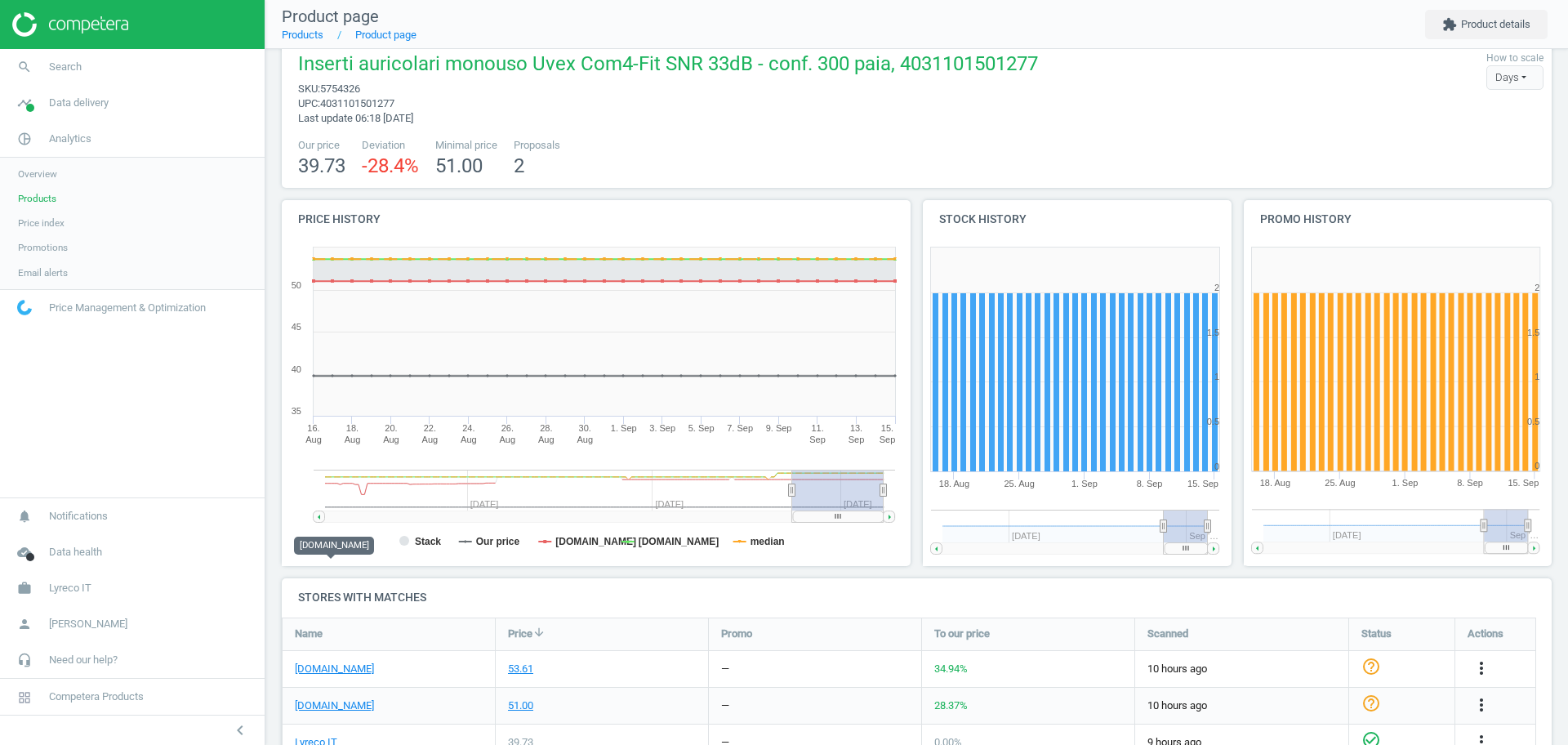
scroll to position [149, 0]
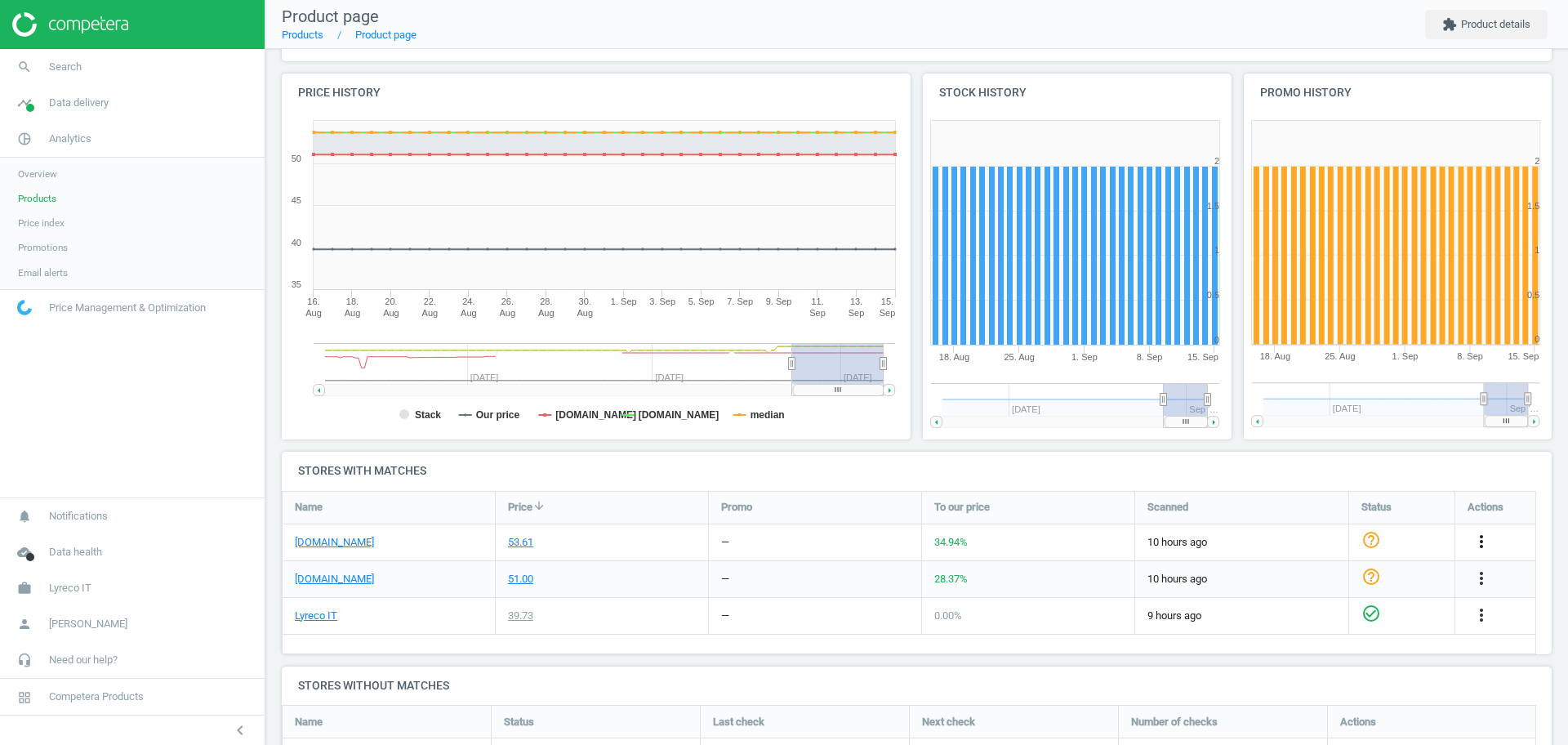
click at [1476, 536] on icon "more_vert" at bounding box center [1482, 542] width 20 height 20
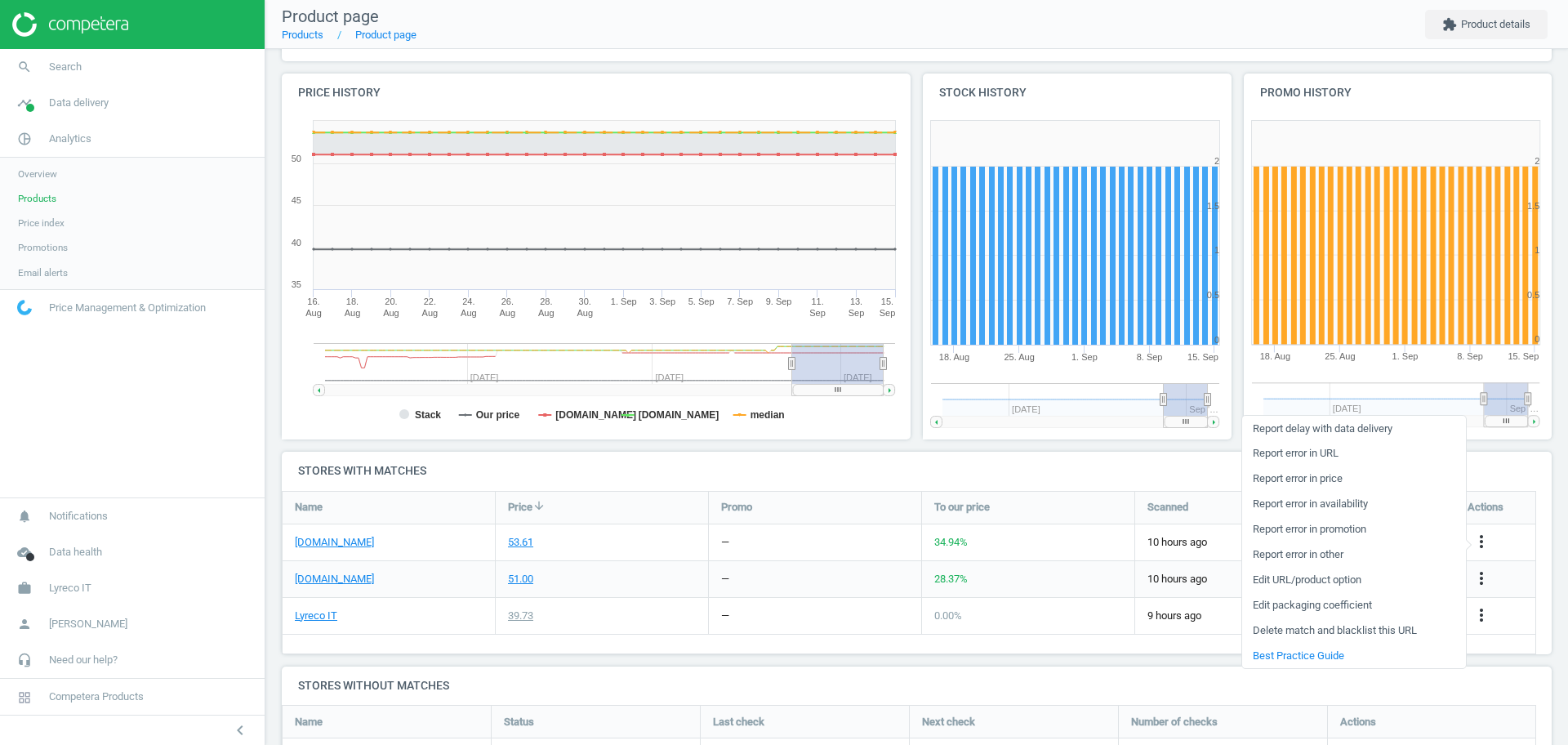
click at [1306, 602] on link "Edit packaging coefficient" at bounding box center [1354, 606] width 224 height 25
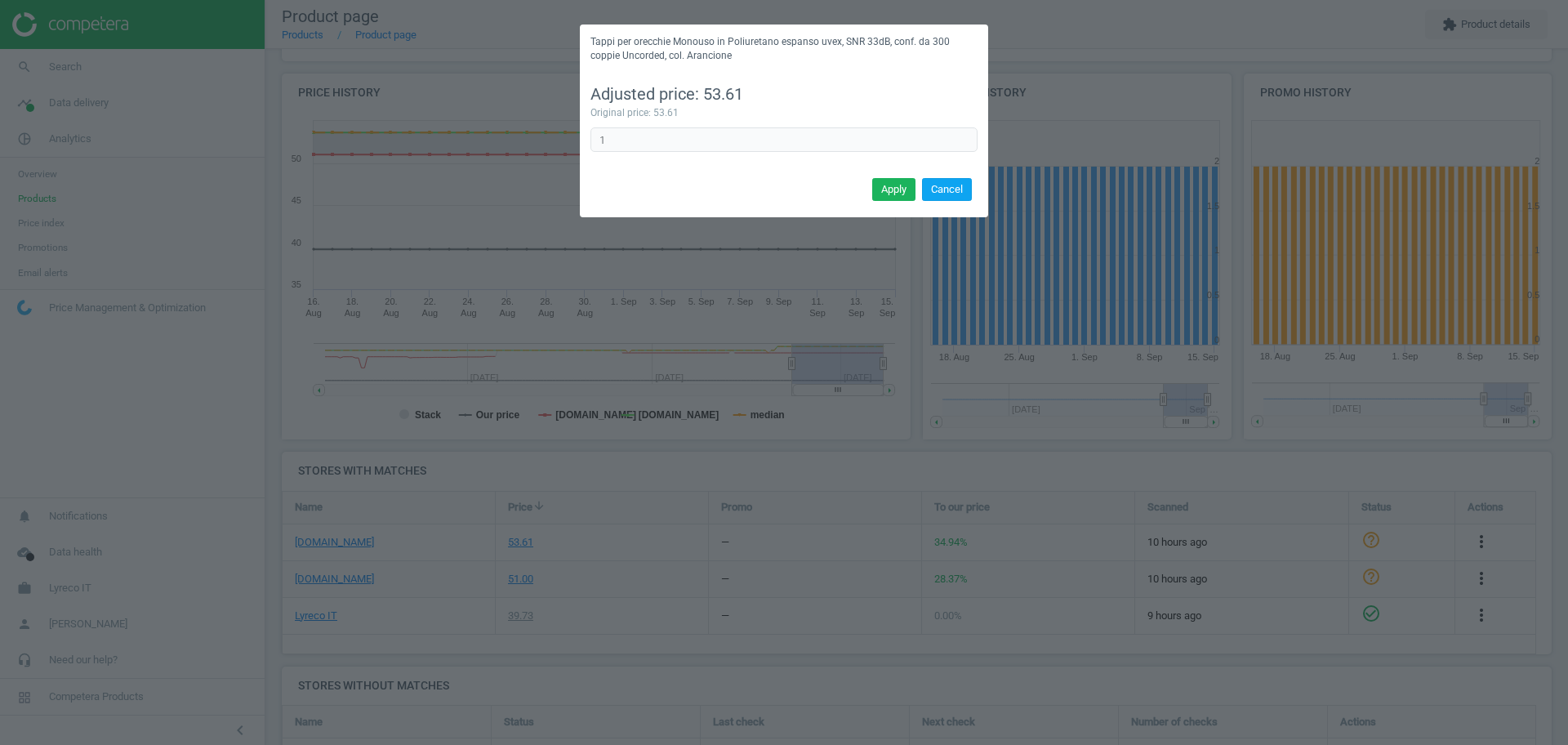
click at [968, 185] on button "Cancel" at bounding box center [946, 190] width 50 height 23
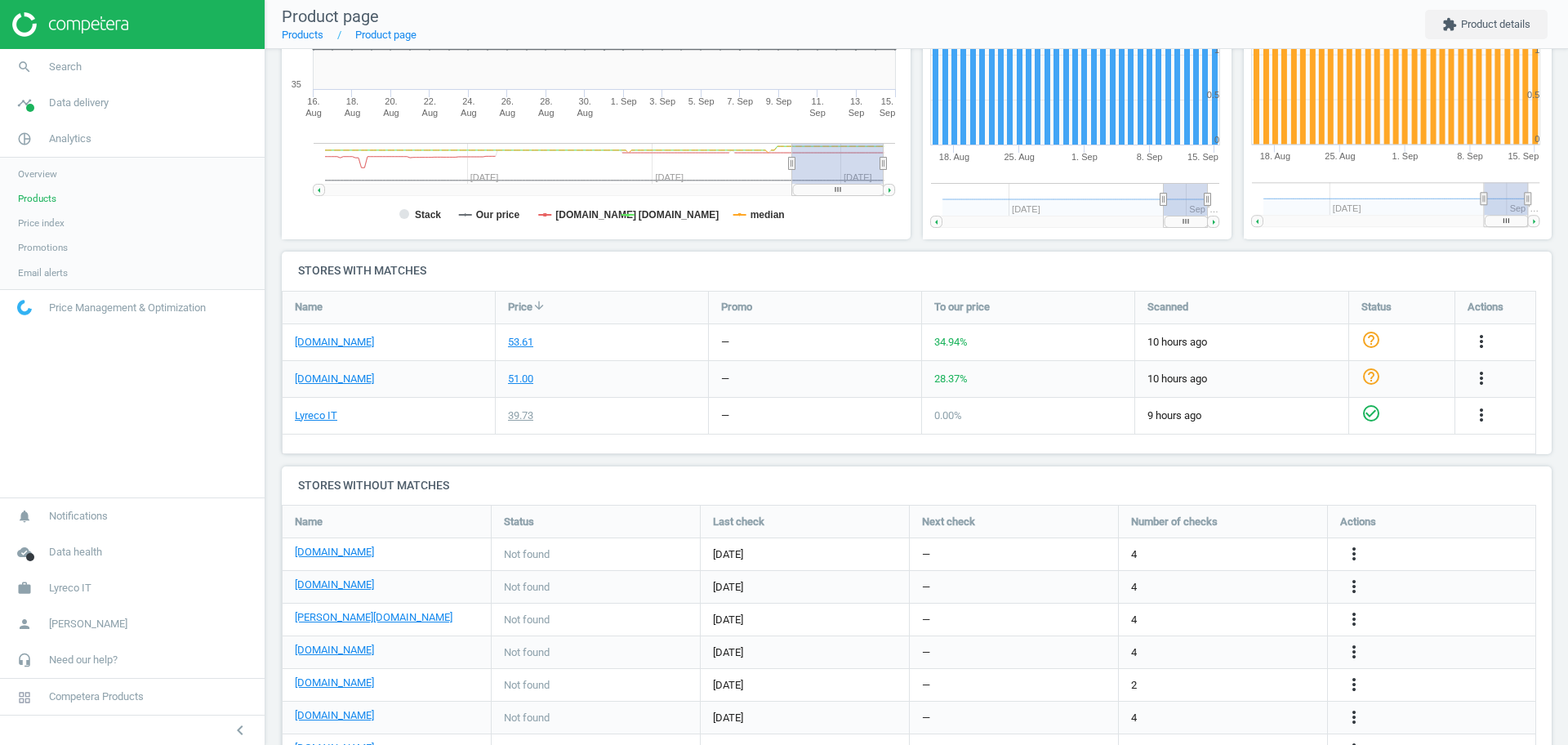
scroll to position [0, 0]
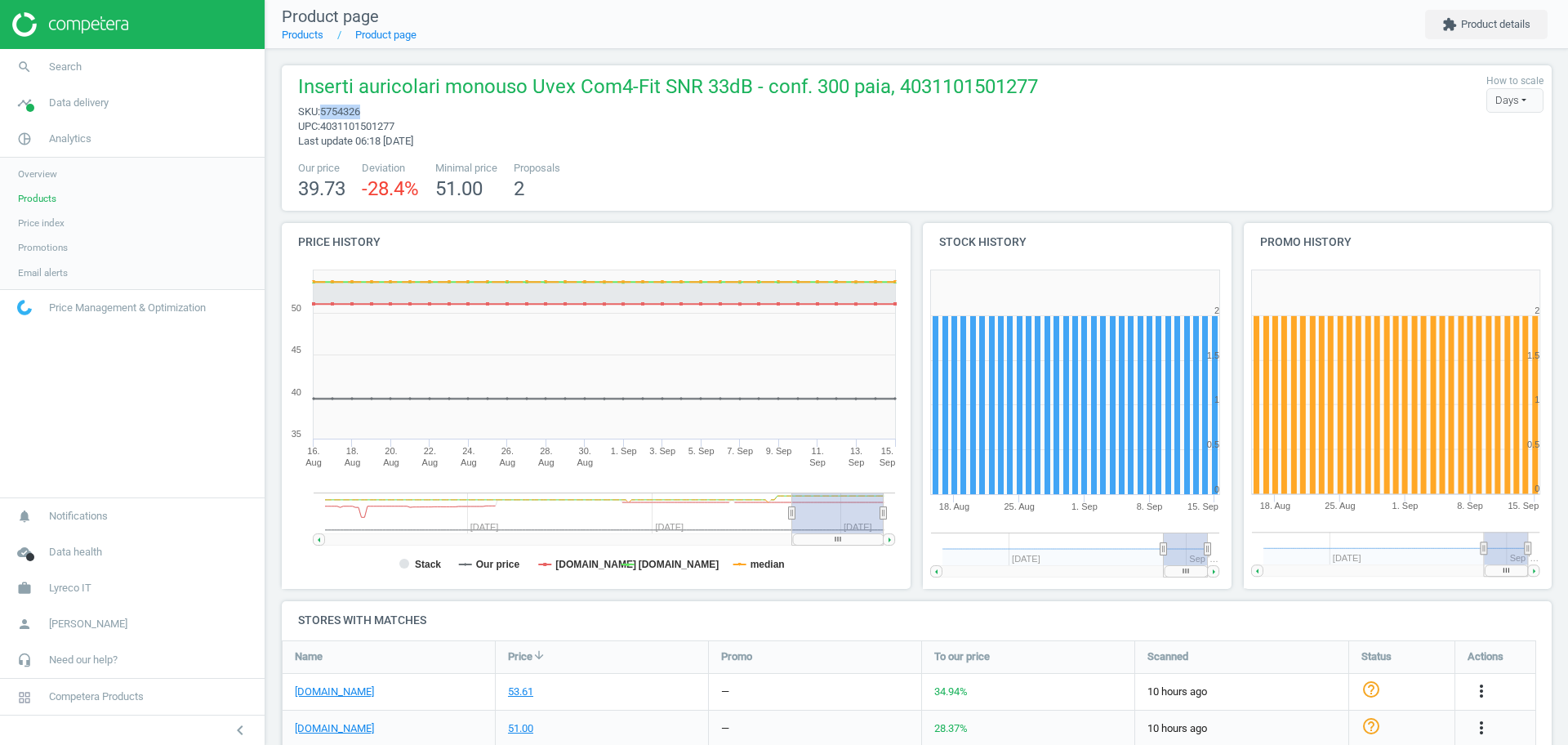
drag, startPoint x: 376, startPoint y: 115, endPoint x: 320, endPoint y: 117, distance: 56.0
click at [320, 117] on span "sku : 5754326" at bounding box center [668, 112] width 740 height 15
copy span "5754326"
